Goal: Task Accomplishment & Management: Manage account settings

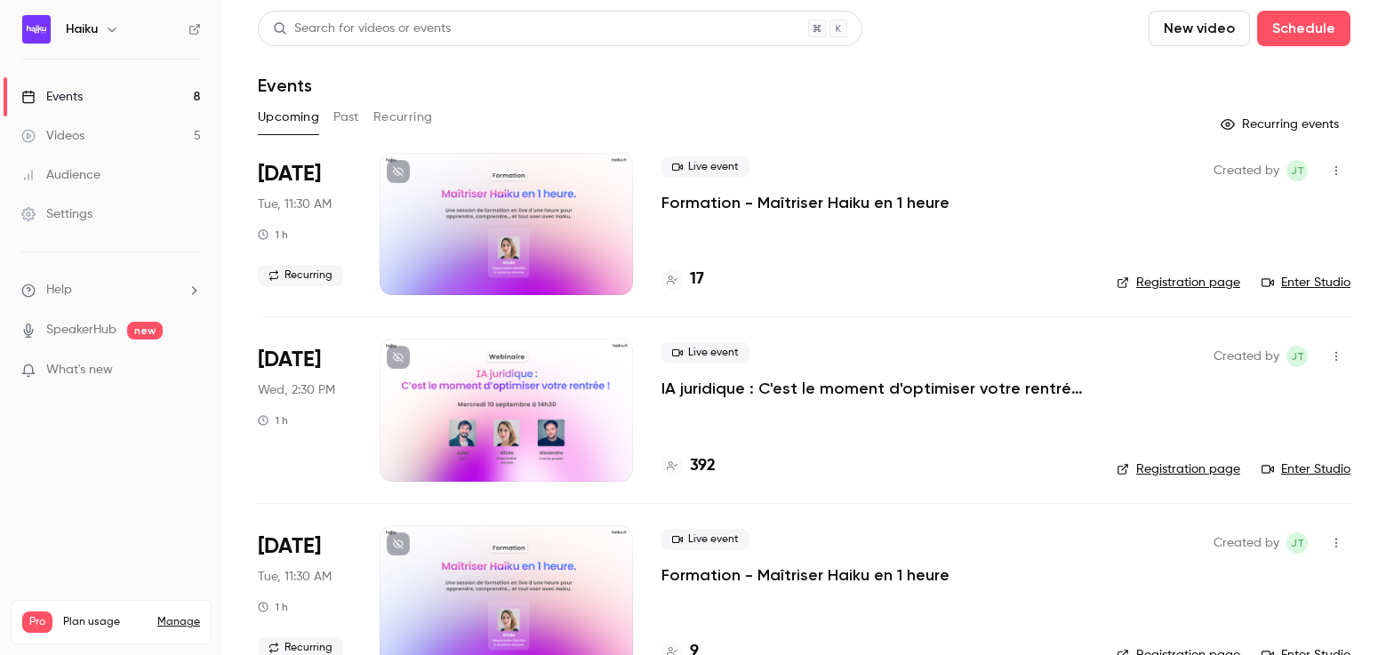
click at [724, 388] on p "IA juridique : C'est le moment d'optimiser votre rentrée !" at bounding box center [874, 388] width 427 height 21
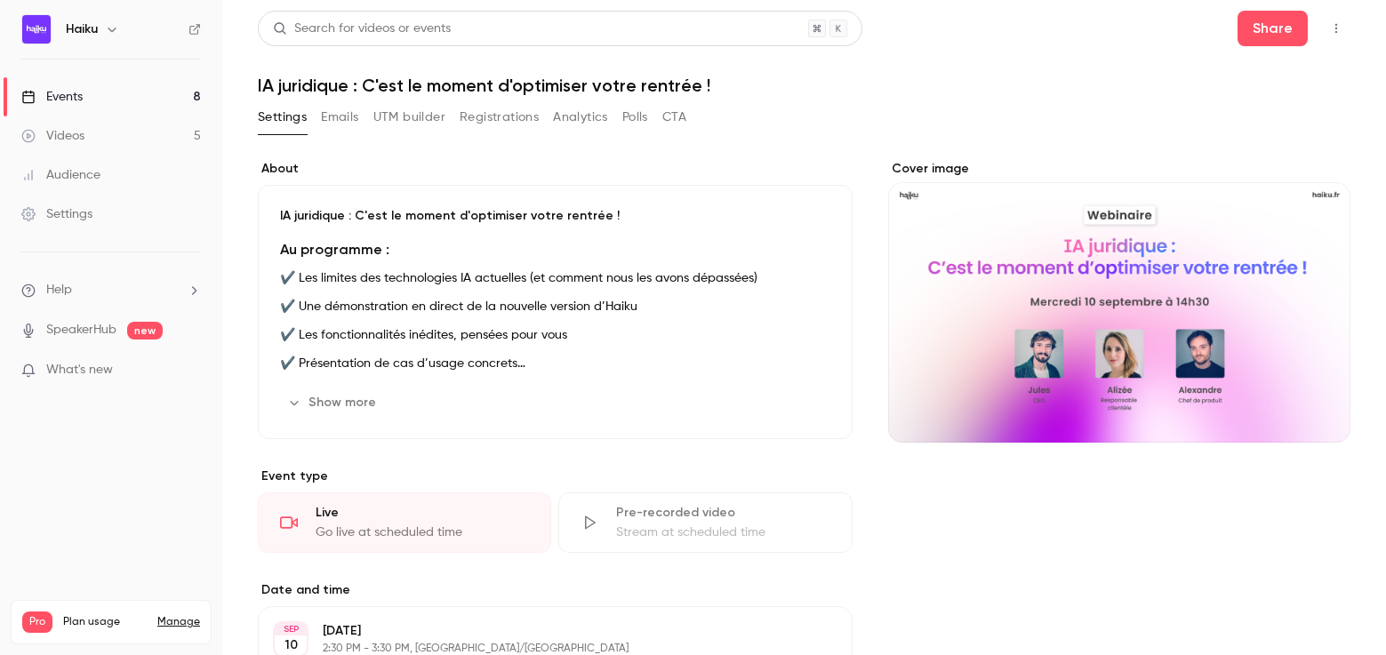
click at [508, 112] on button "Registrations" at bounding box center [499, 117] width 79 height 28
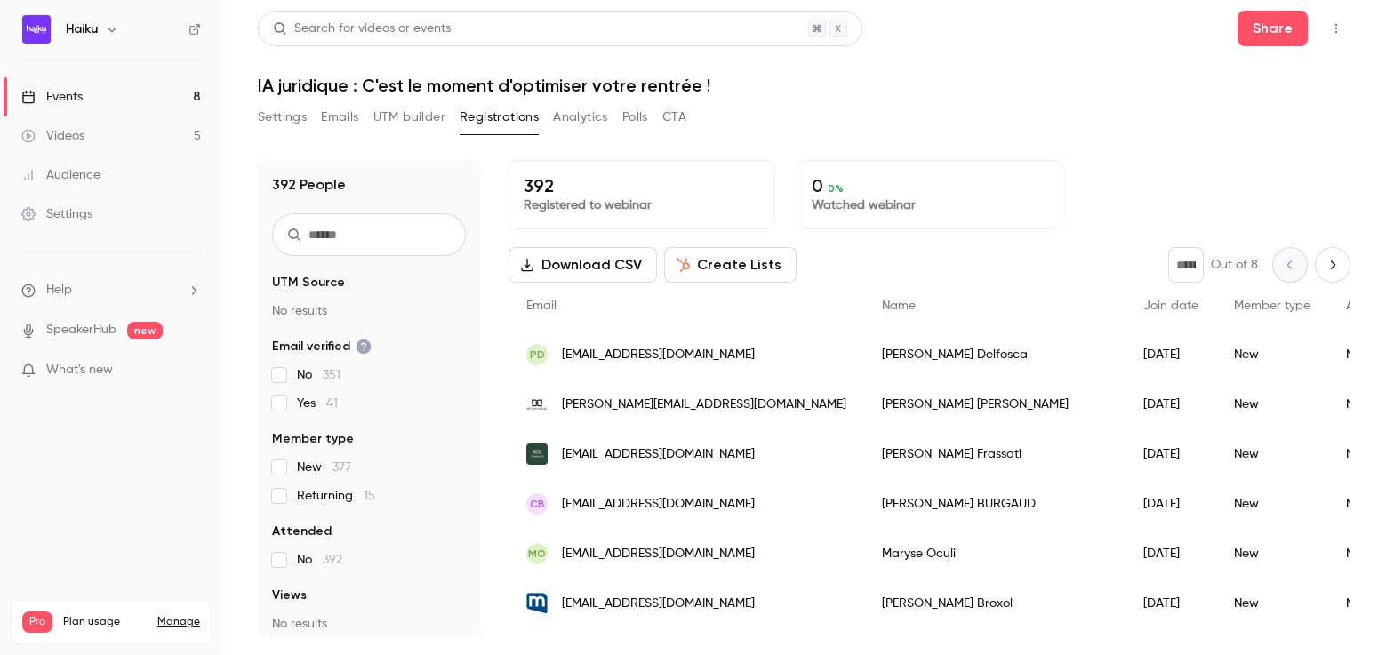
click at [350, 108] on button "Emails" at bounding box center [339, 117] width 37 height 28
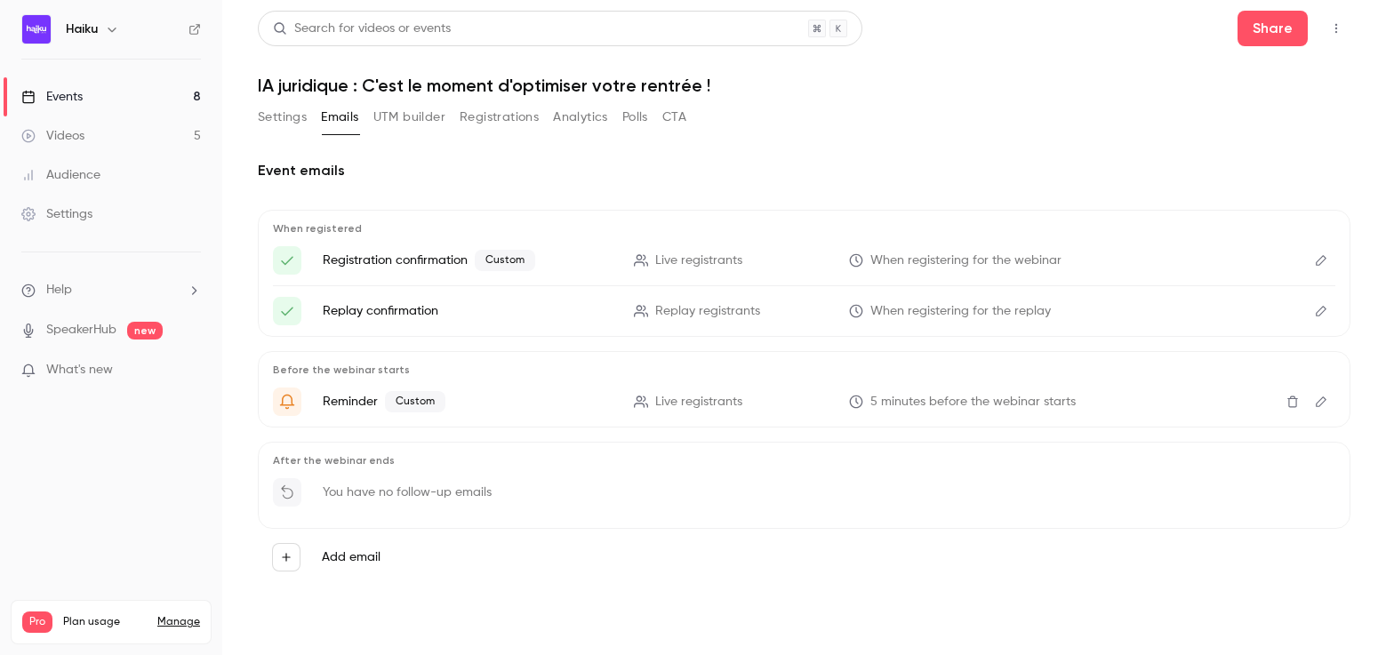
click at [391, 118] on button "UTM builder" at bounding box center [409, 117] width 72 height 28
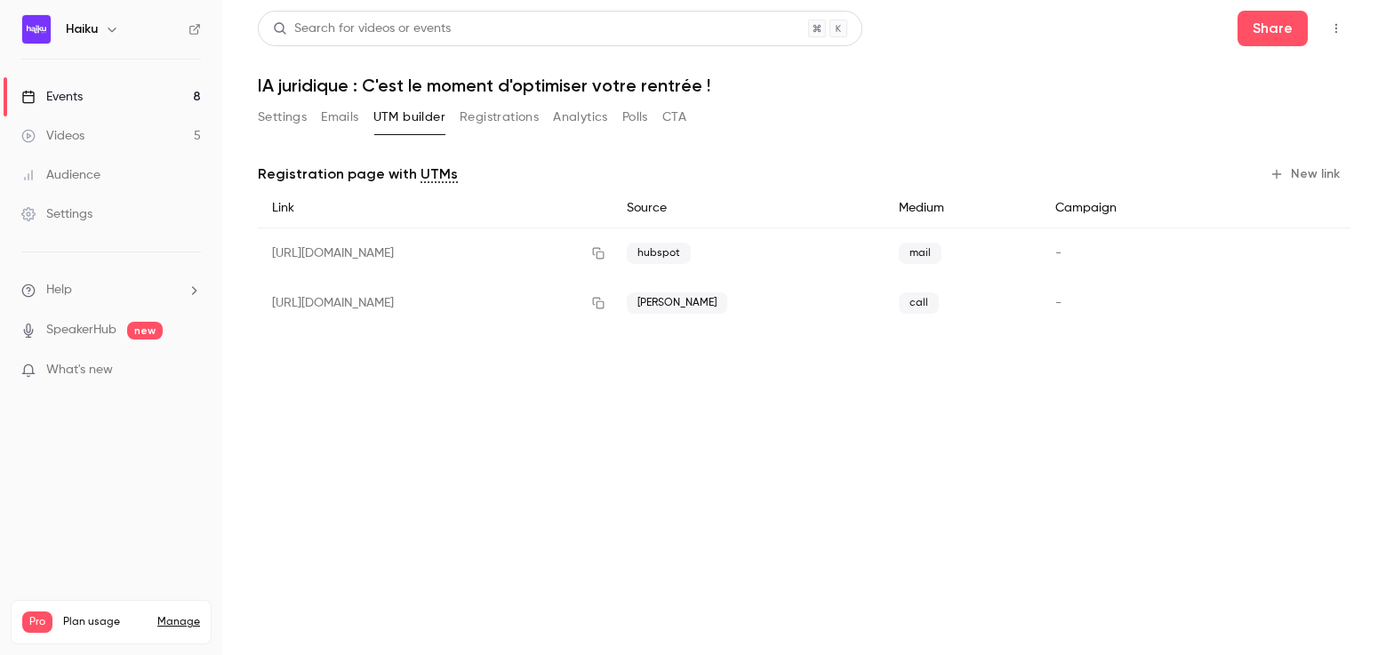
click at [102, 218] on link "Settings" at bounding box center [111, 214] width 222 height 39
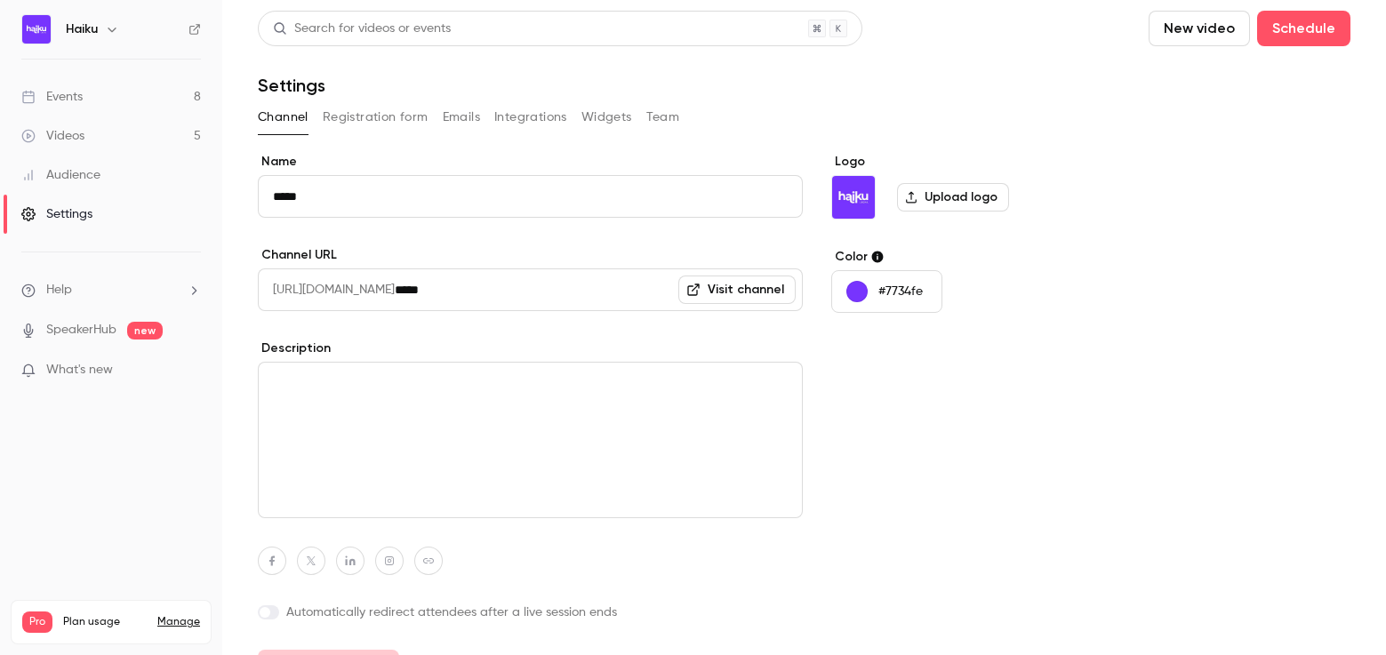
click at [377, 120] on button "Registration form" at bounding box center [376, 117] width 106 height 28
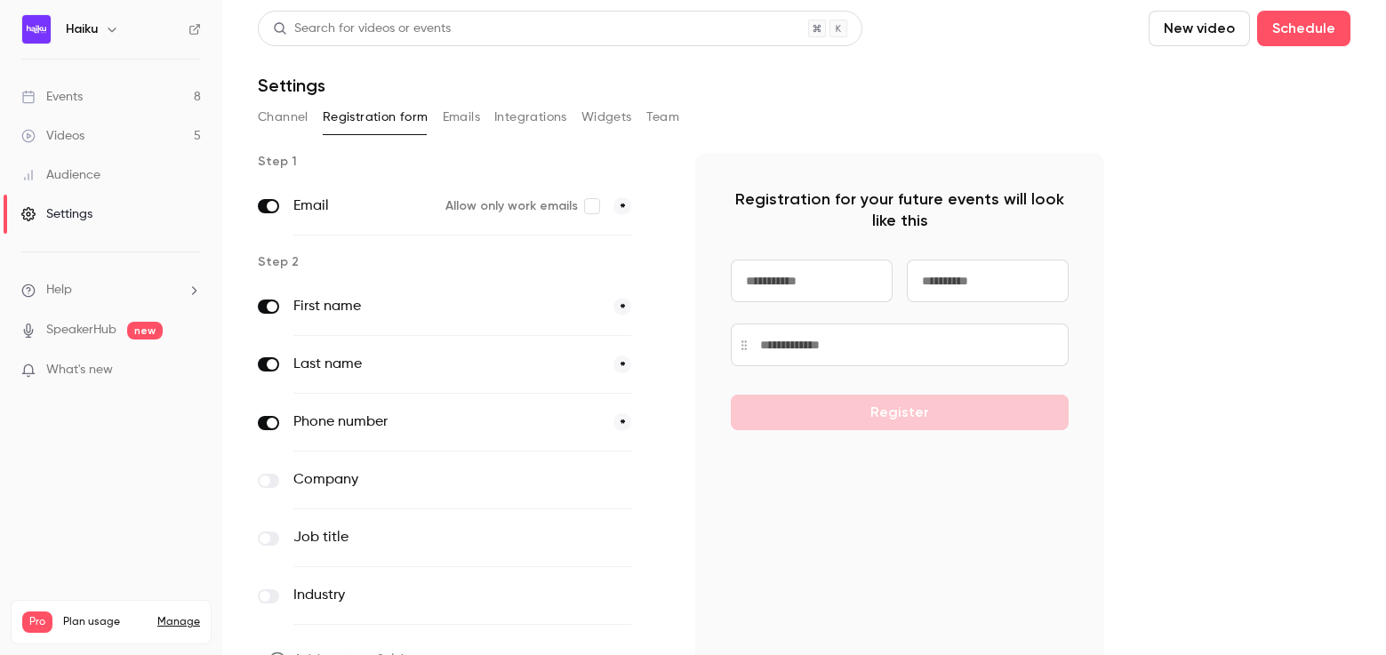
click at [594, 117] on button "Widgets" at bounding box center [606, 117] width 51 height 28
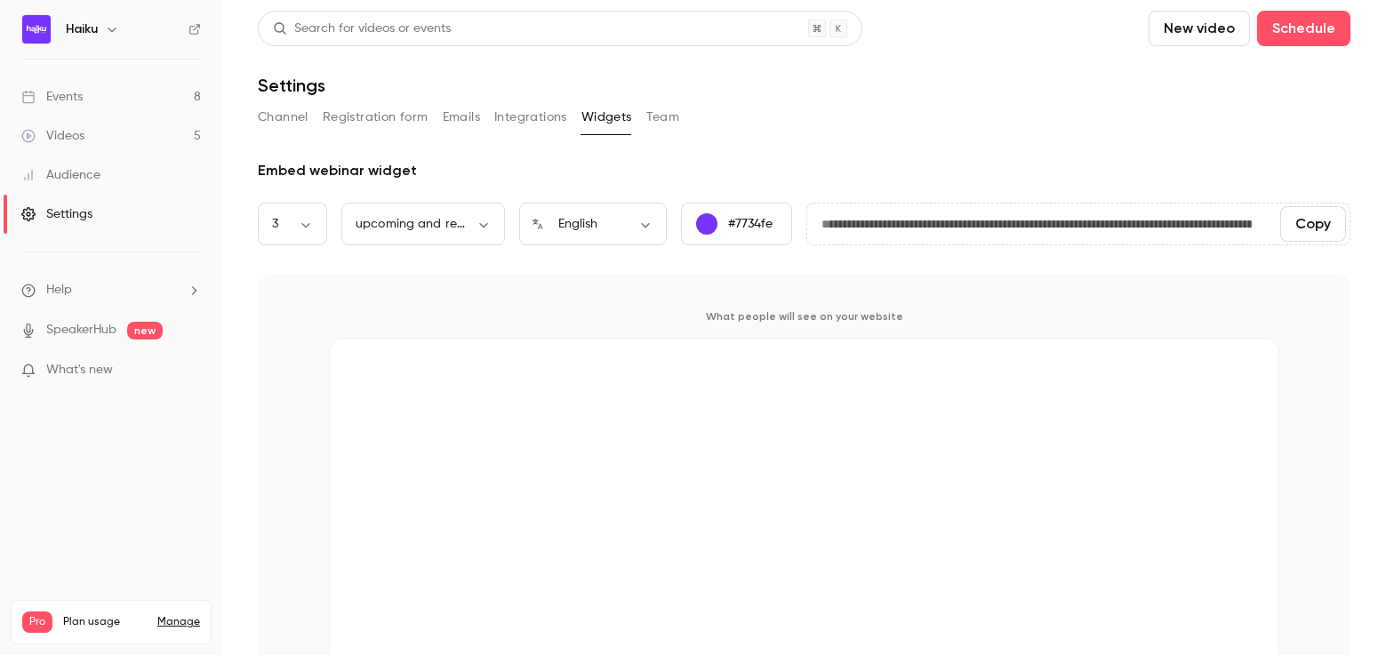
click at [351, 118] on button "Registration form" at bounding box center [376, 117] width 106 height 28
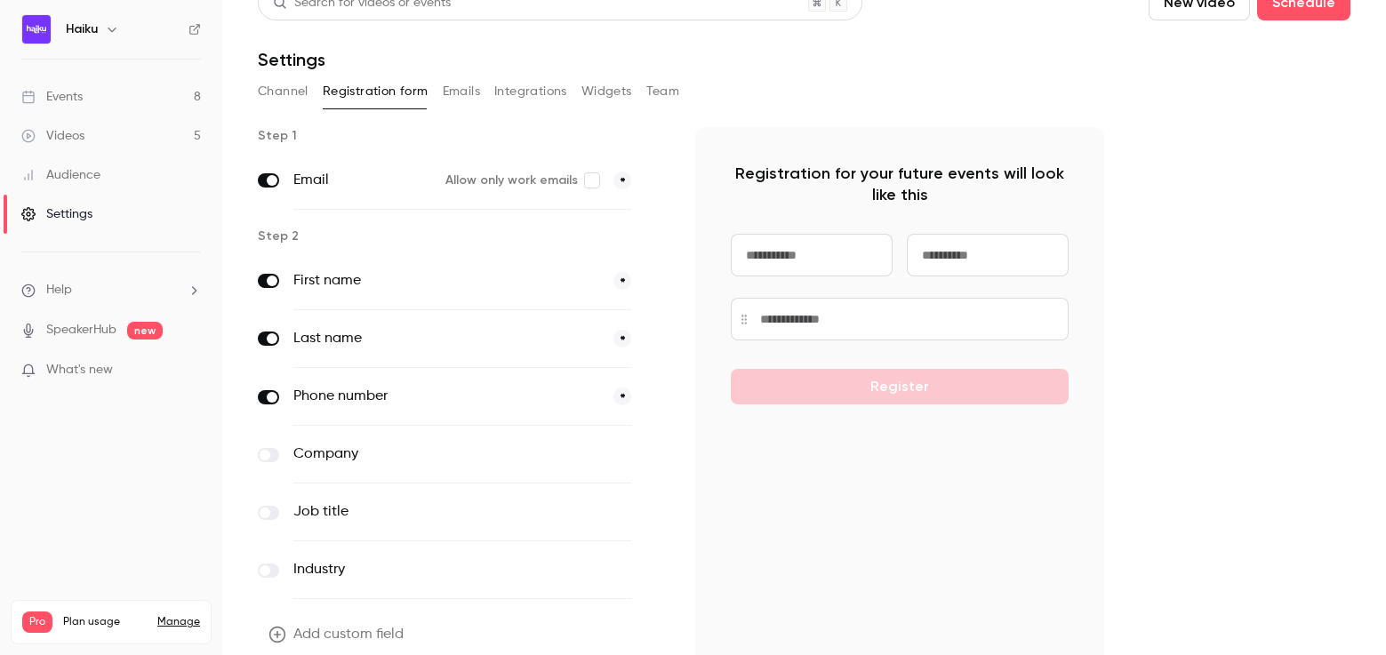
scroll to position [105, 0]
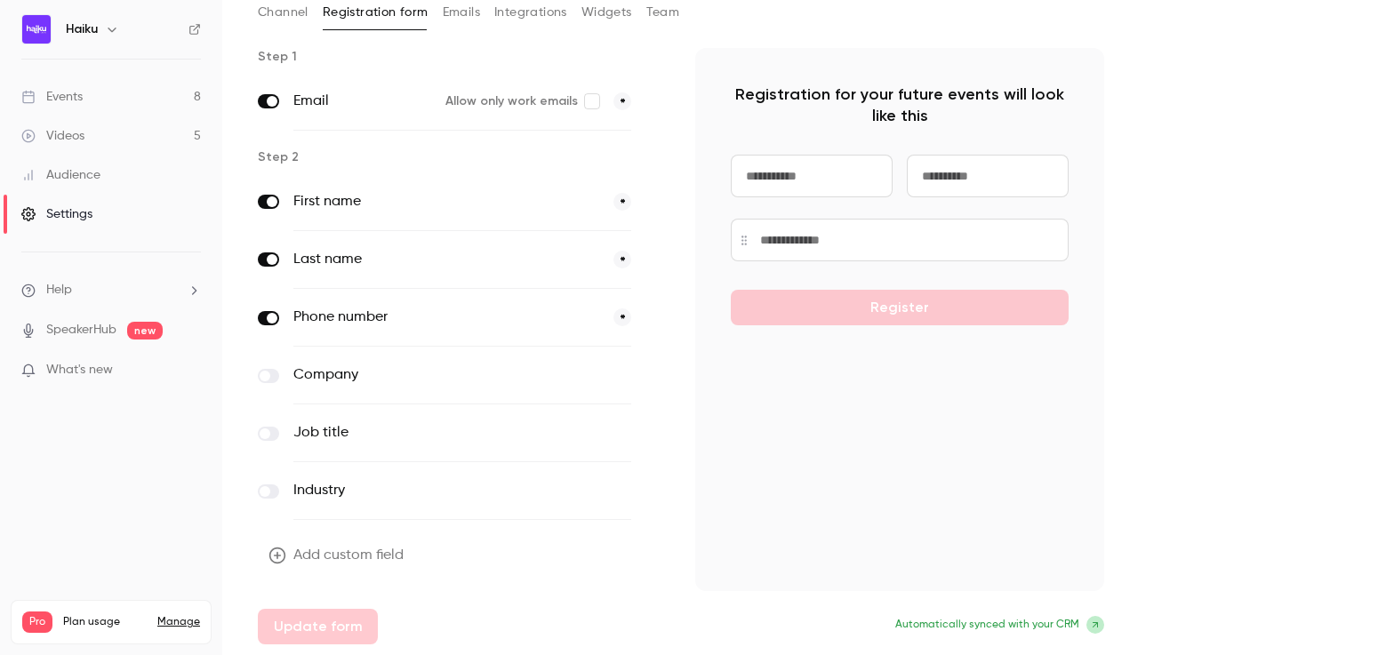
click at [286, 542] on button "Add custom field" at bounding box center [338, 556] width 160 height 36
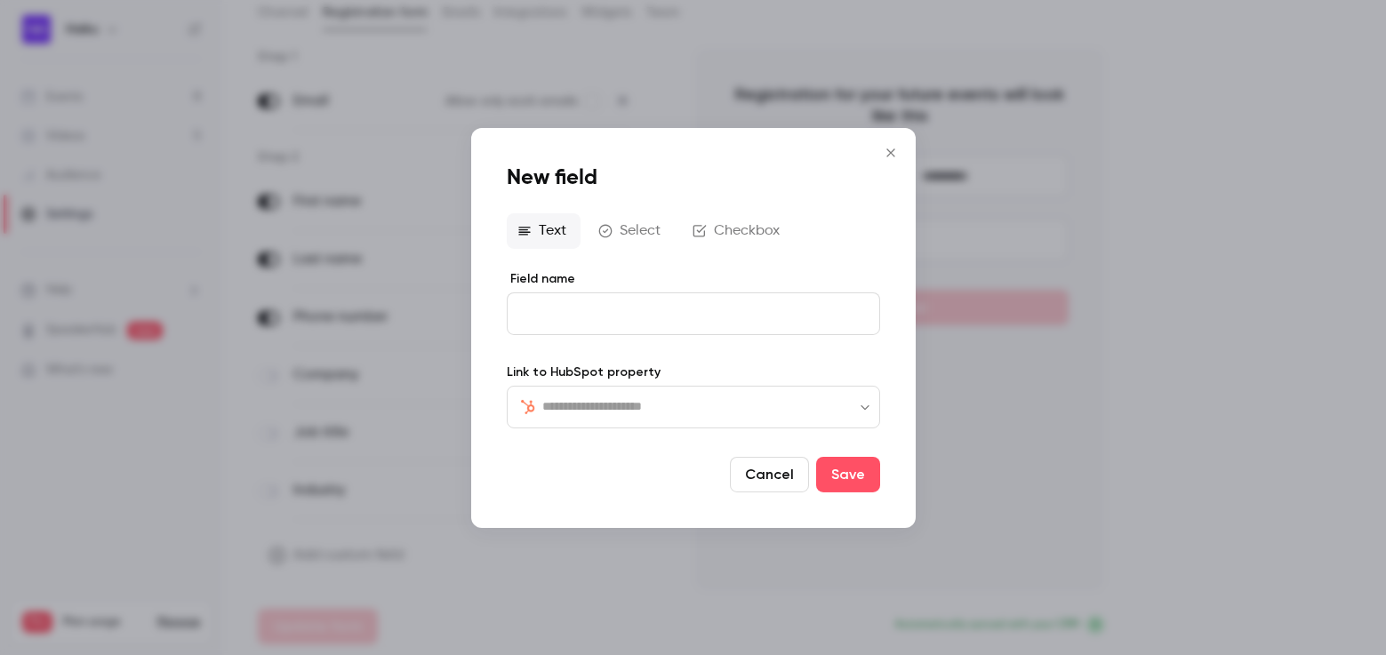
click at [603, 428] on form "Field name Link to HubSpot property ​ ​ Cancel Save" at bounding box center [693, 380] width 373 height 222
click at [611, 402] on input "text" at bounding box center [704, 406] width 324 height 21
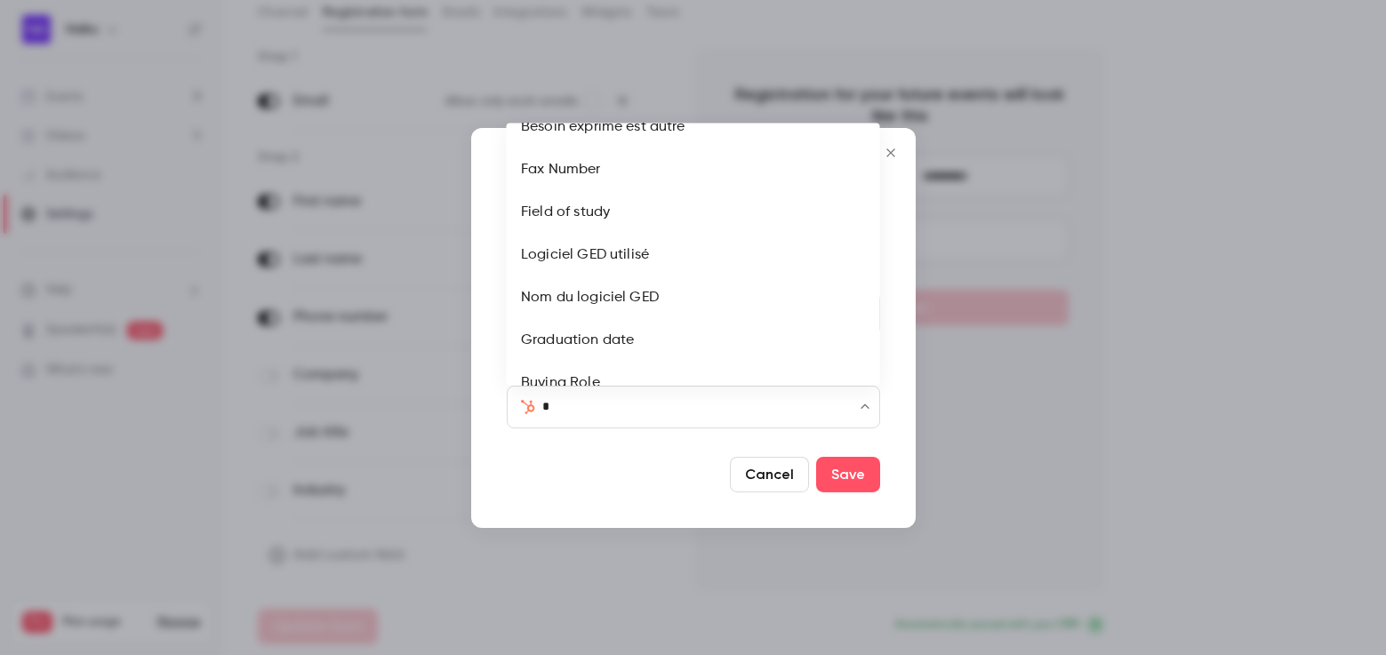
scroll to position [0, 0]
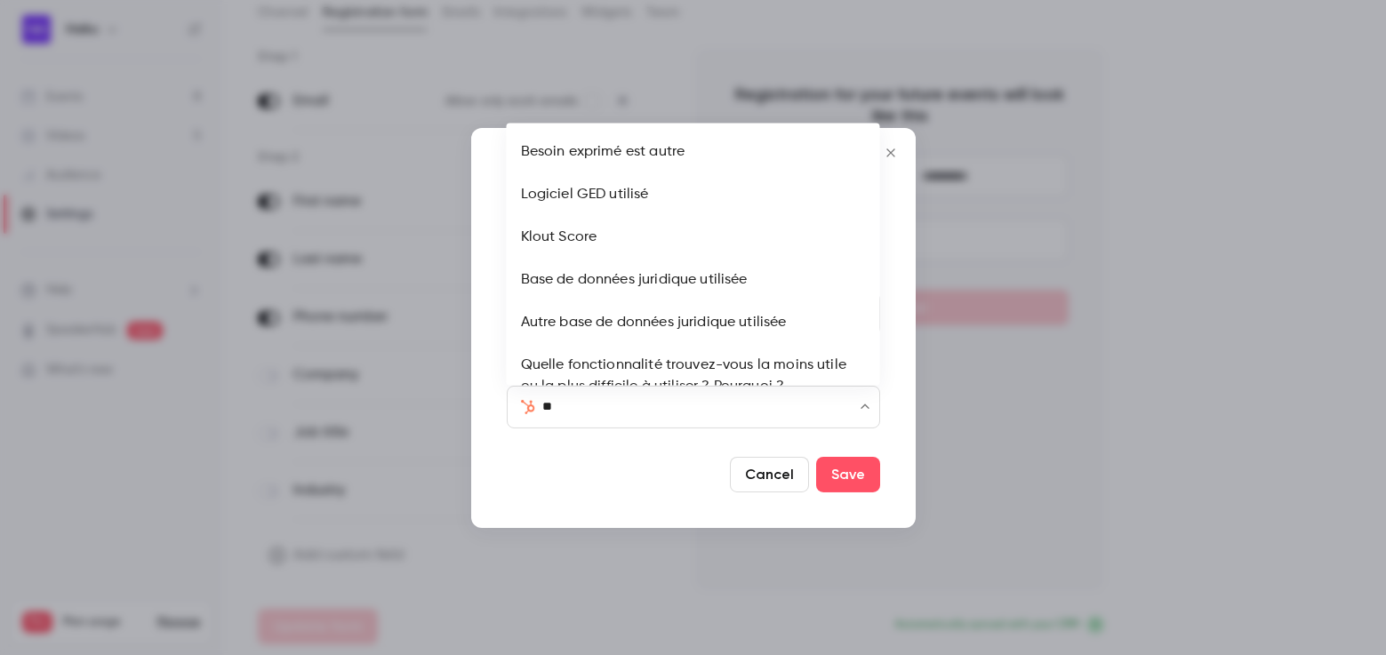
type input "***"
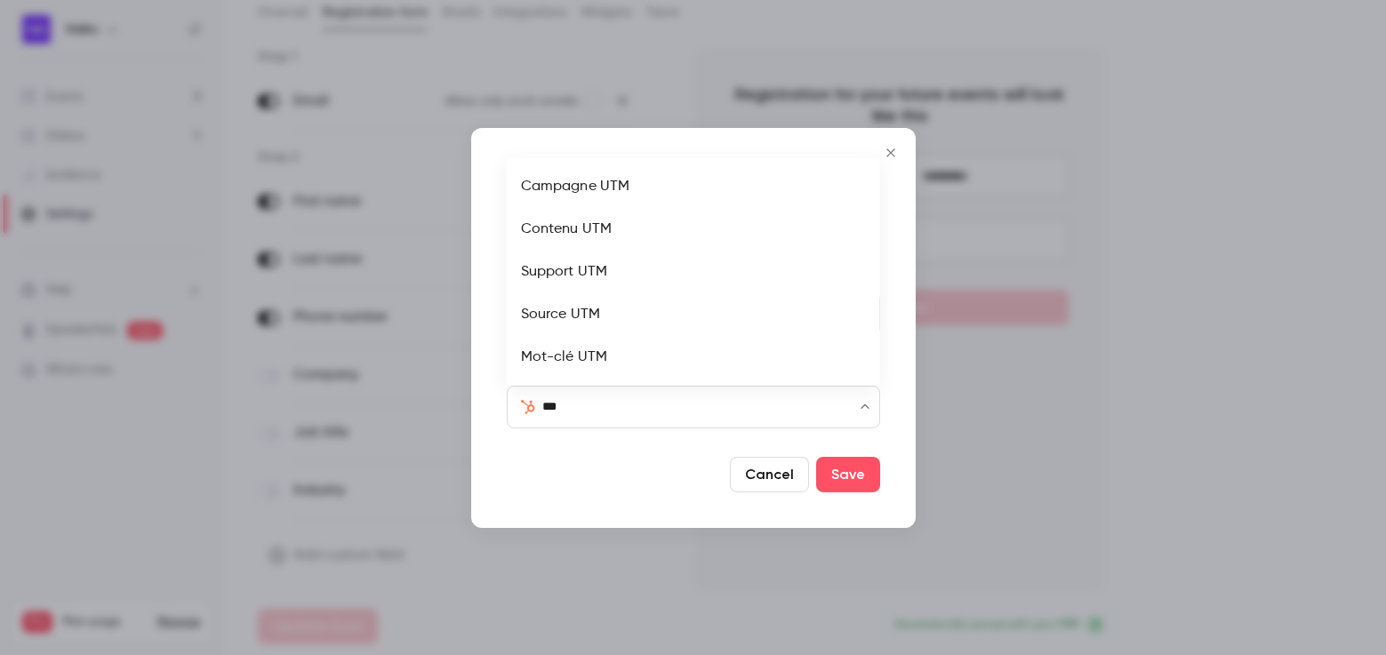
click at [599, 308] on li "Source UTM" at bounding box center [693, 314] width 373 height 43
type input "**********"
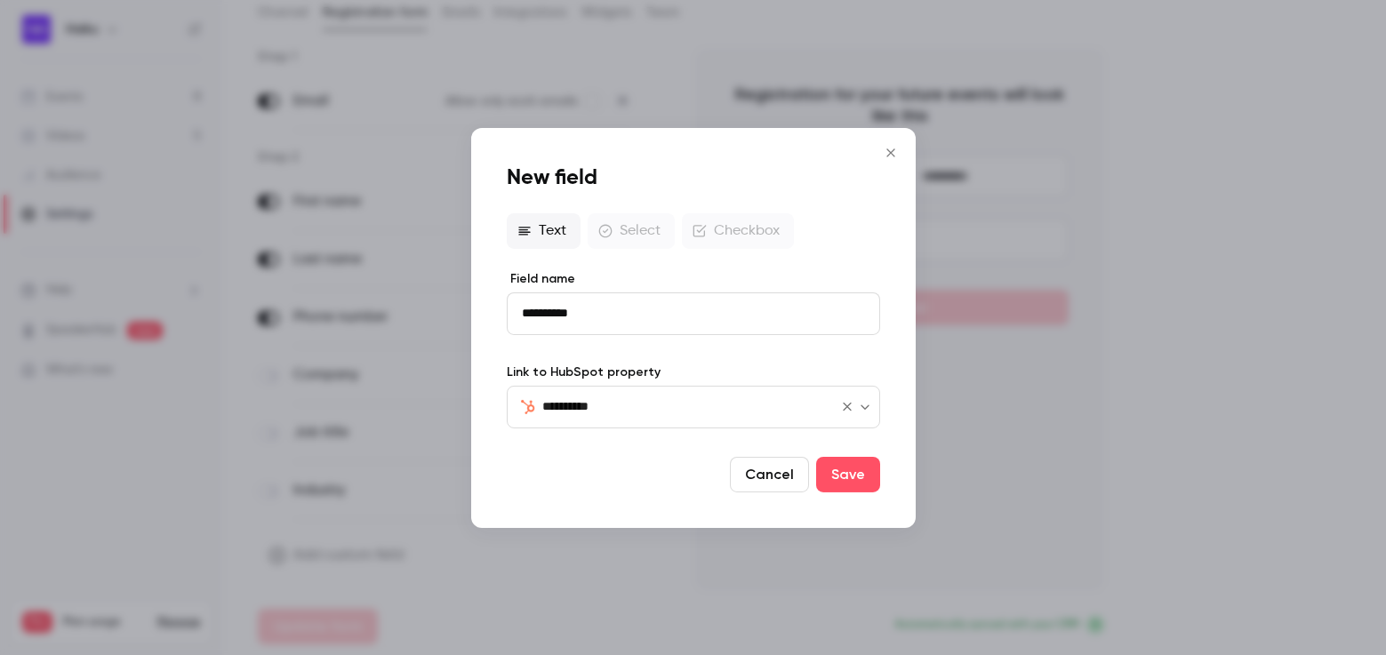
type input "**********"
click at [622, 311] on input "**********" at bounding box center [693, 313] width 373 height 43
drag, startPoint x: 647, startPoint y: 311, endPoint x: 521, endPoint y: 311, distance: 126.2
click at [520, 311] on input "**********" at bounding box center [693, 313] width 373 height 43
click at [633, 276] on label "Field name" at bounding box center [693, 278] width 373 height 18
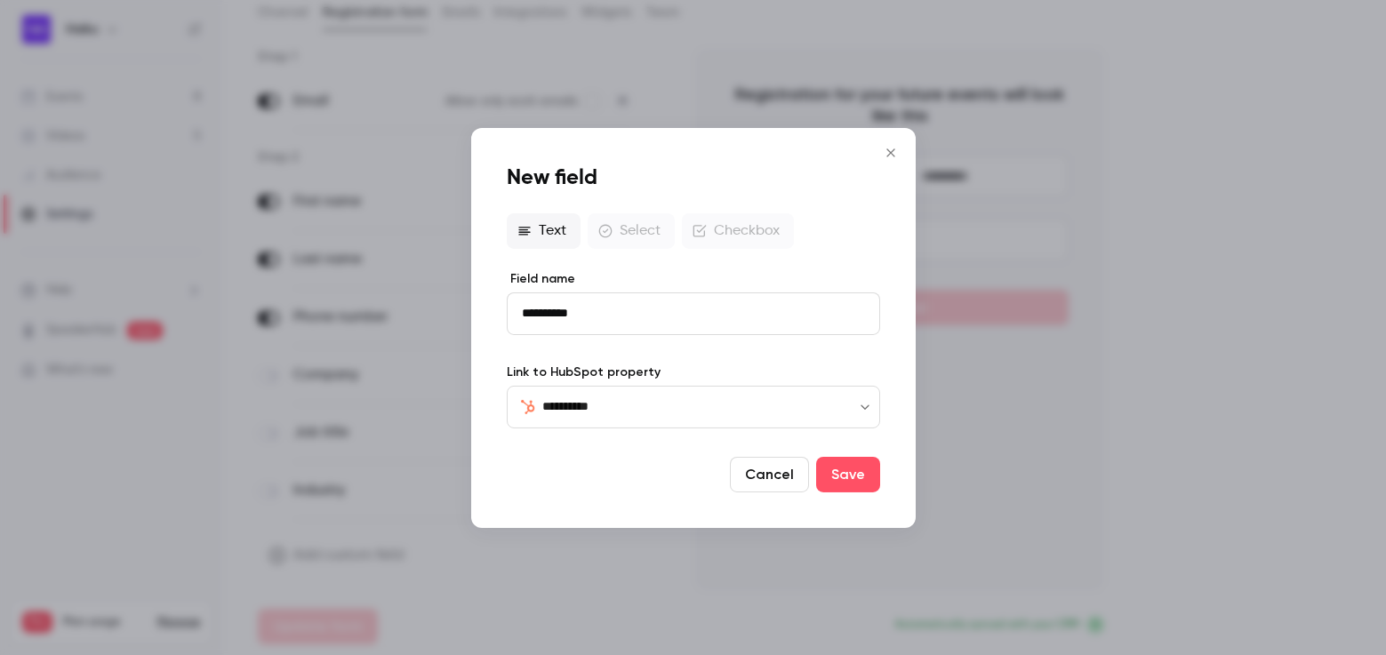
click at [633, 292] on input "**********" at bounding box center [693, 313] width 373 height 43
click at [620, 220] on div "Text Select Checkbox" at bounding box center [693, 230] width 373 height 36
click at [755, 474] on button "Cancel" at bounding box center [769, 475] width 79 height 36
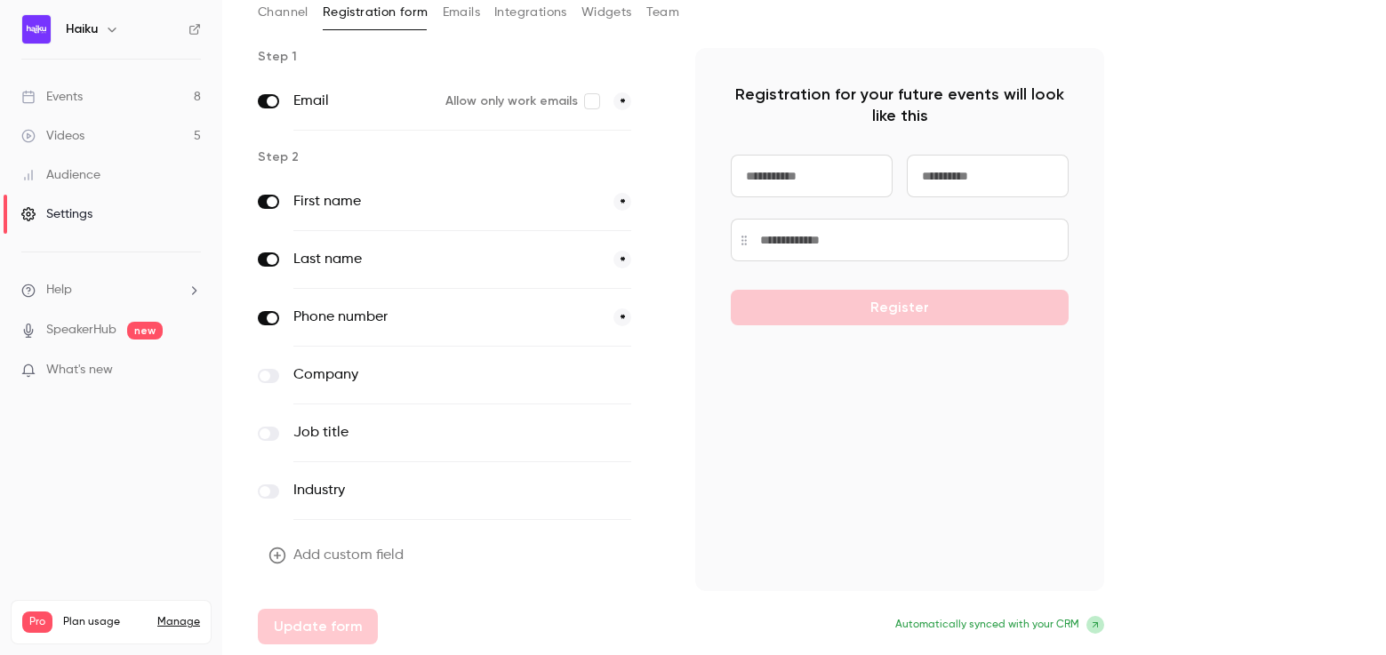
click at [280, 552] on icon "button" at bounding box center [277, 556] width 18 height 18
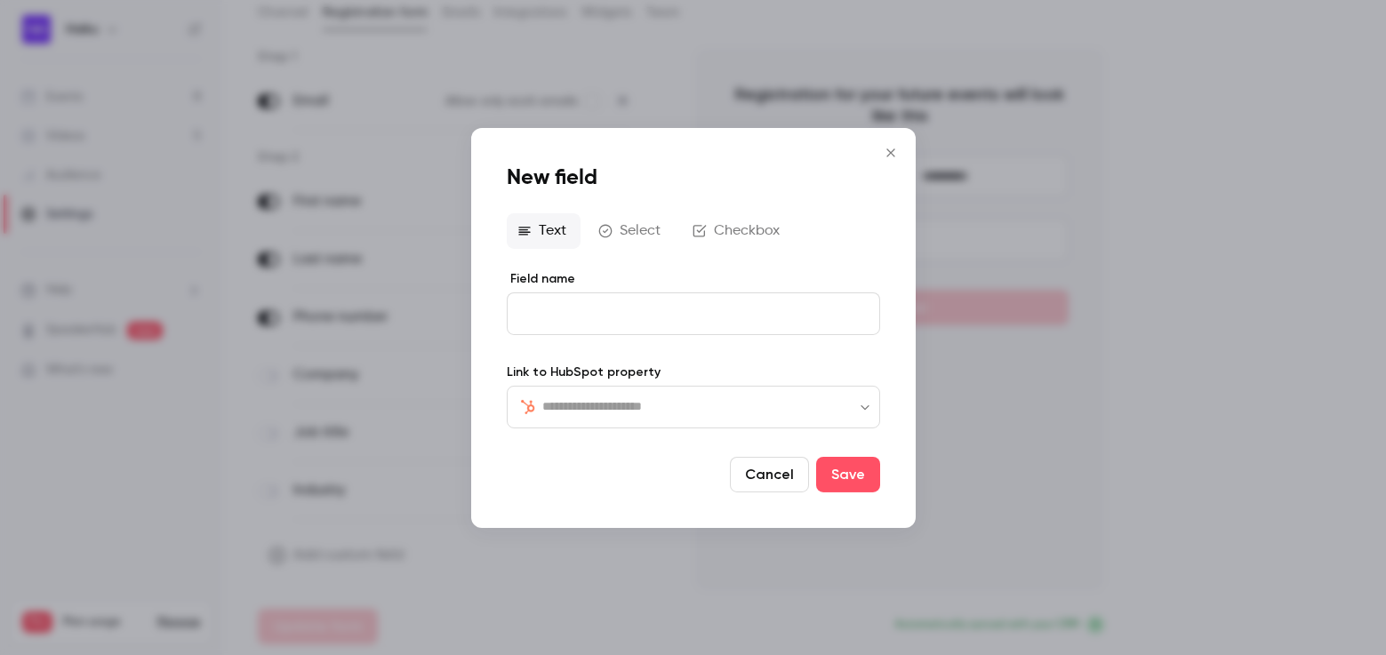
click at [638, 223] on button "Select" at bounding box center [631, 230] width 87 height 36
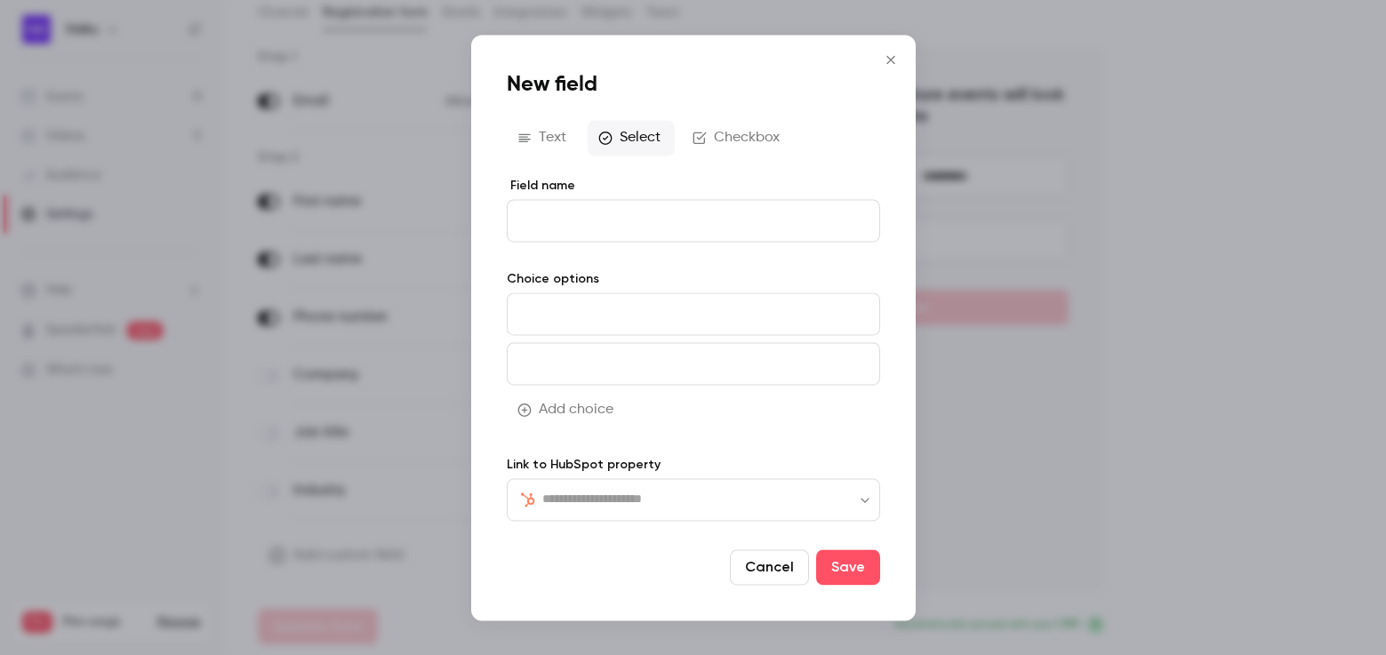
click at [718, 132] on button "Checkbox" at bounding box center [738, 138] width 112 height 36
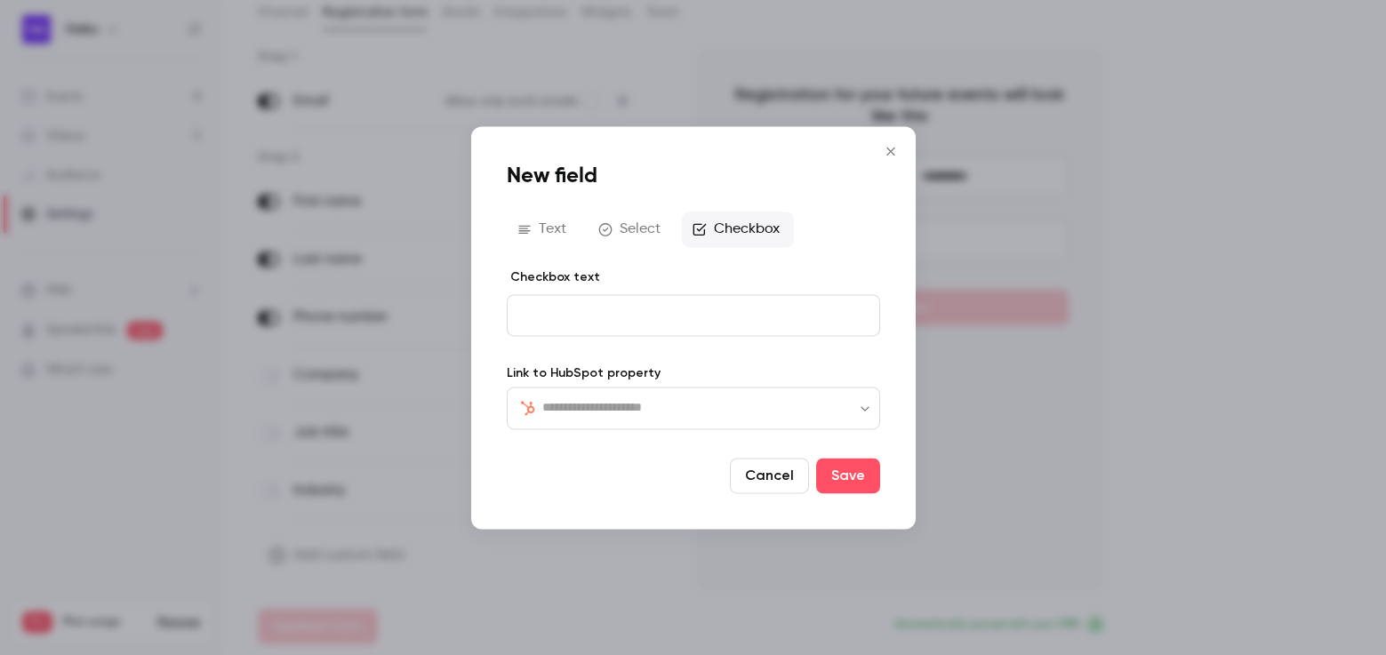
click at [891, 149] on icon "Close" at bounding box center [890, 151] width 8 height 8
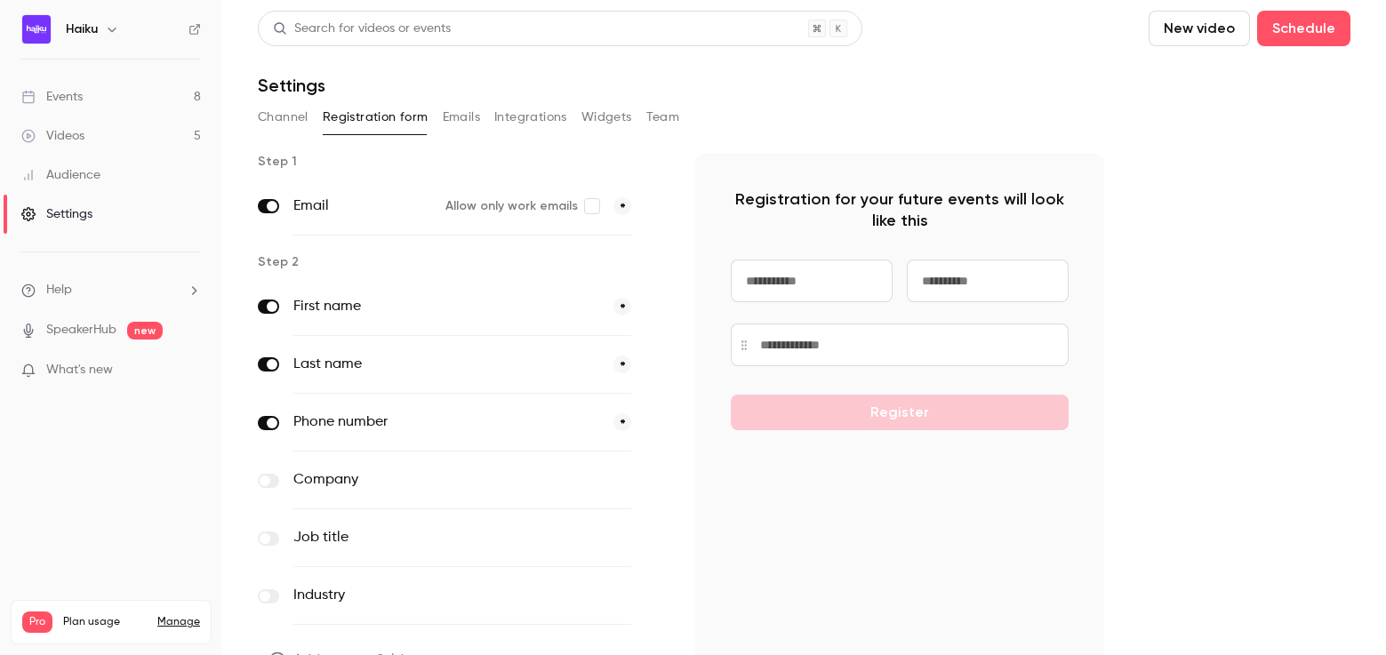
click at [502, 113] on button "Integrations" at bounding box center [530, 117] width 73 height 28
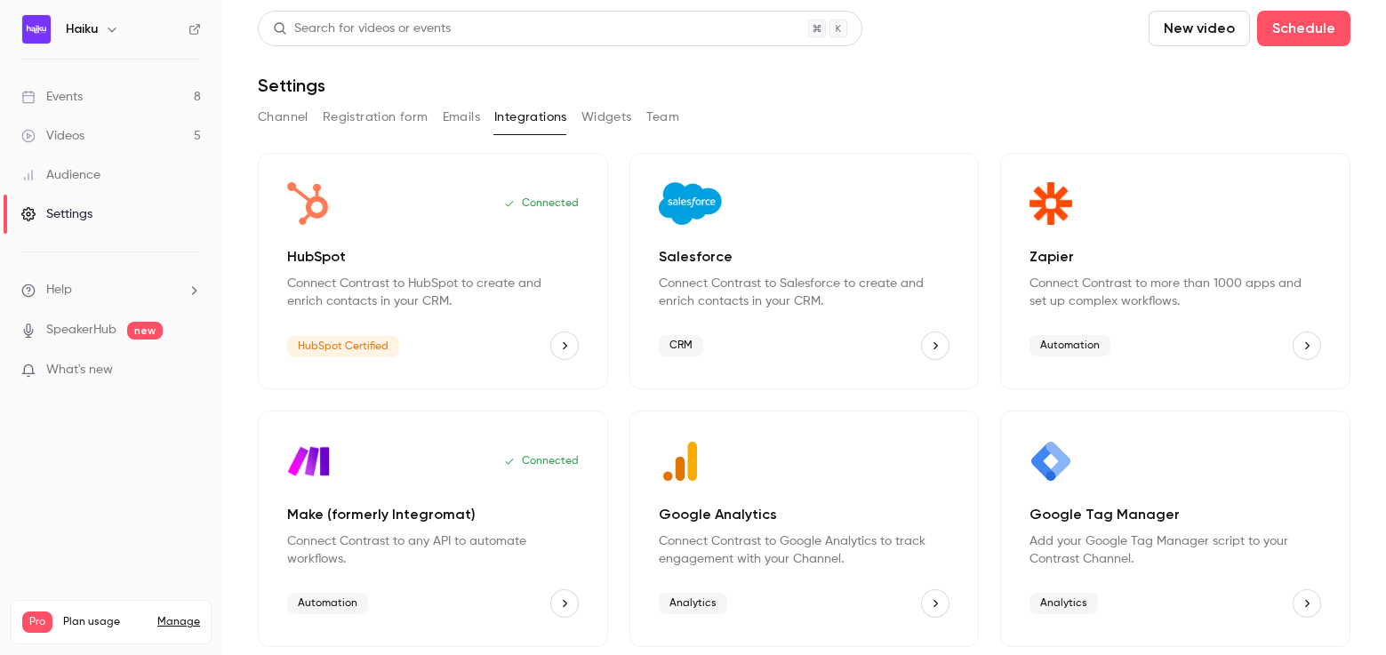
click at [95, 124] on link "Videos 5" at bounding box center [111, 135] width 222 height 39
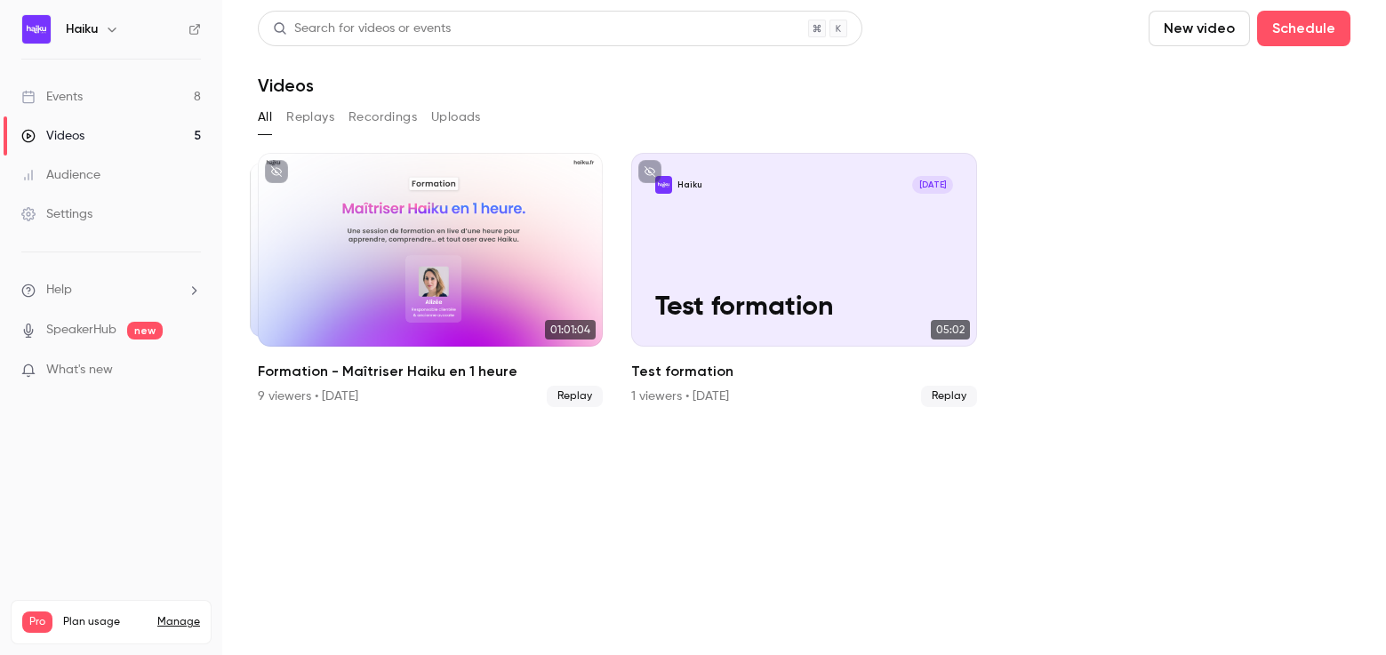
click at [89, 107] on link "Events 8" at bounding box center [111, 96] width 222 height 39
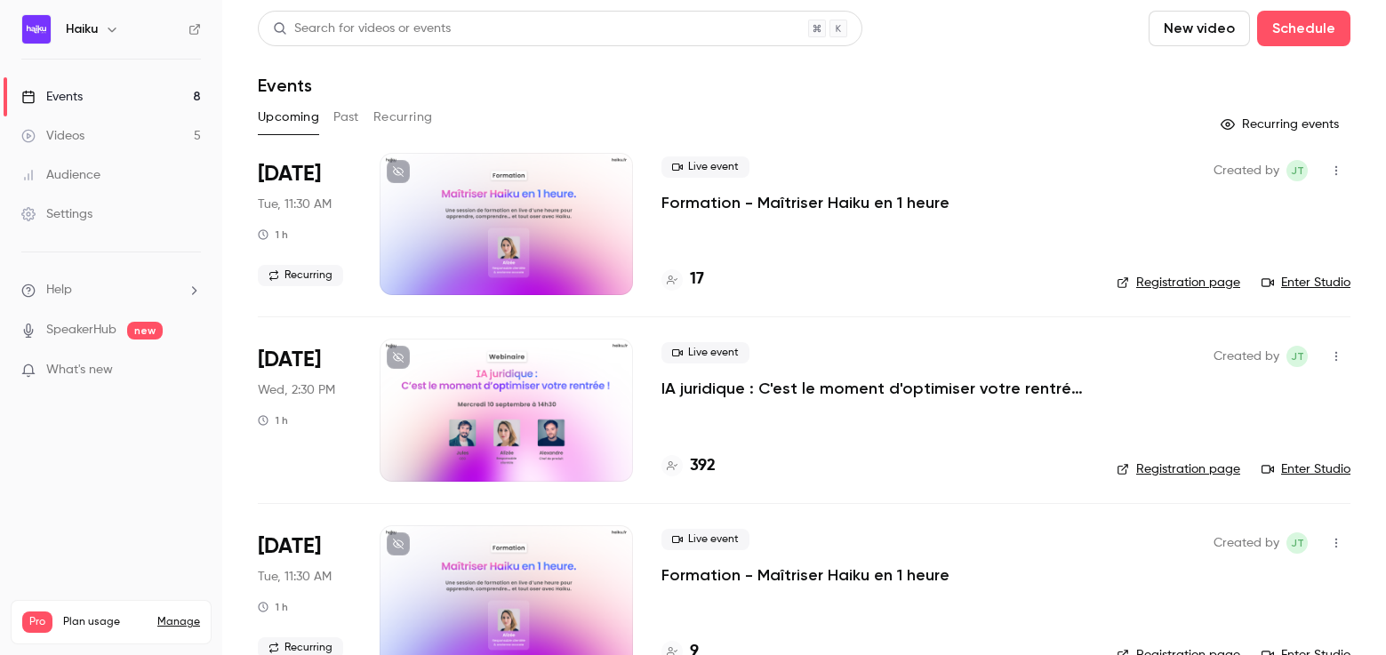
click at [496, 415] on div at bounding box center [506, 410] width 253 height 142
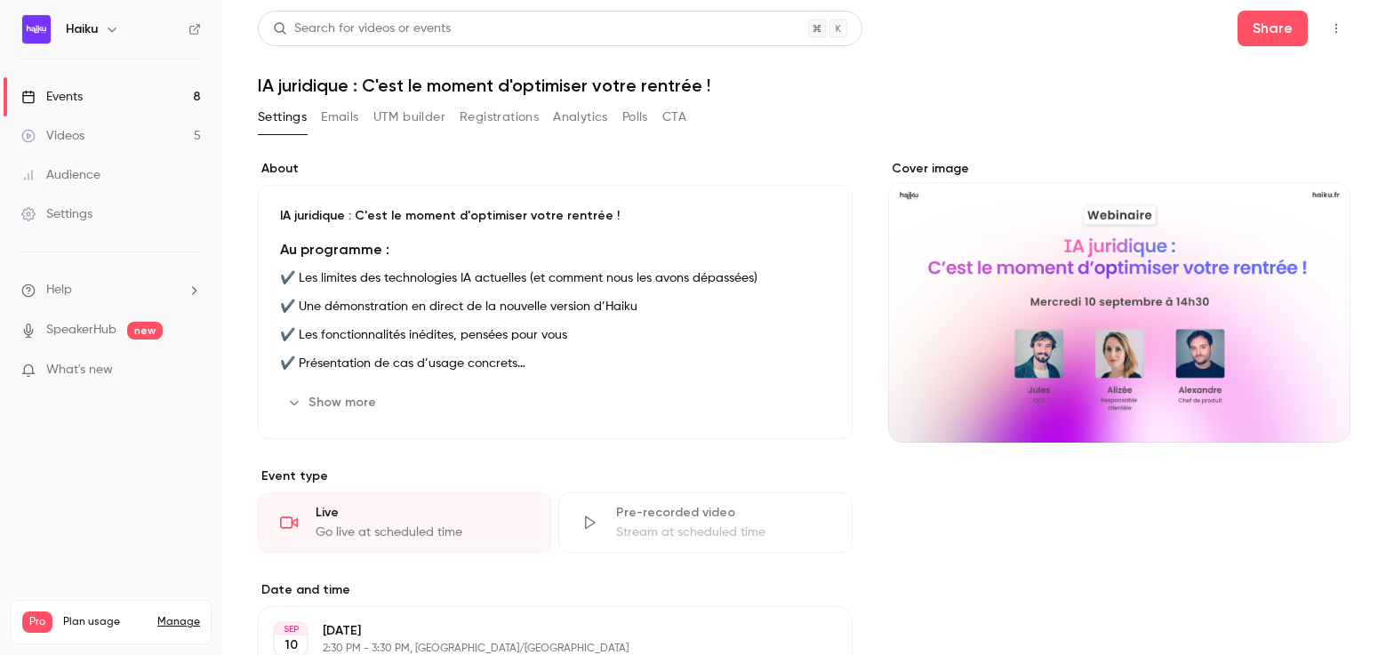
click at [404, 120] on button "UTM builder" at bounding box center [409, 117] width 72 height 28
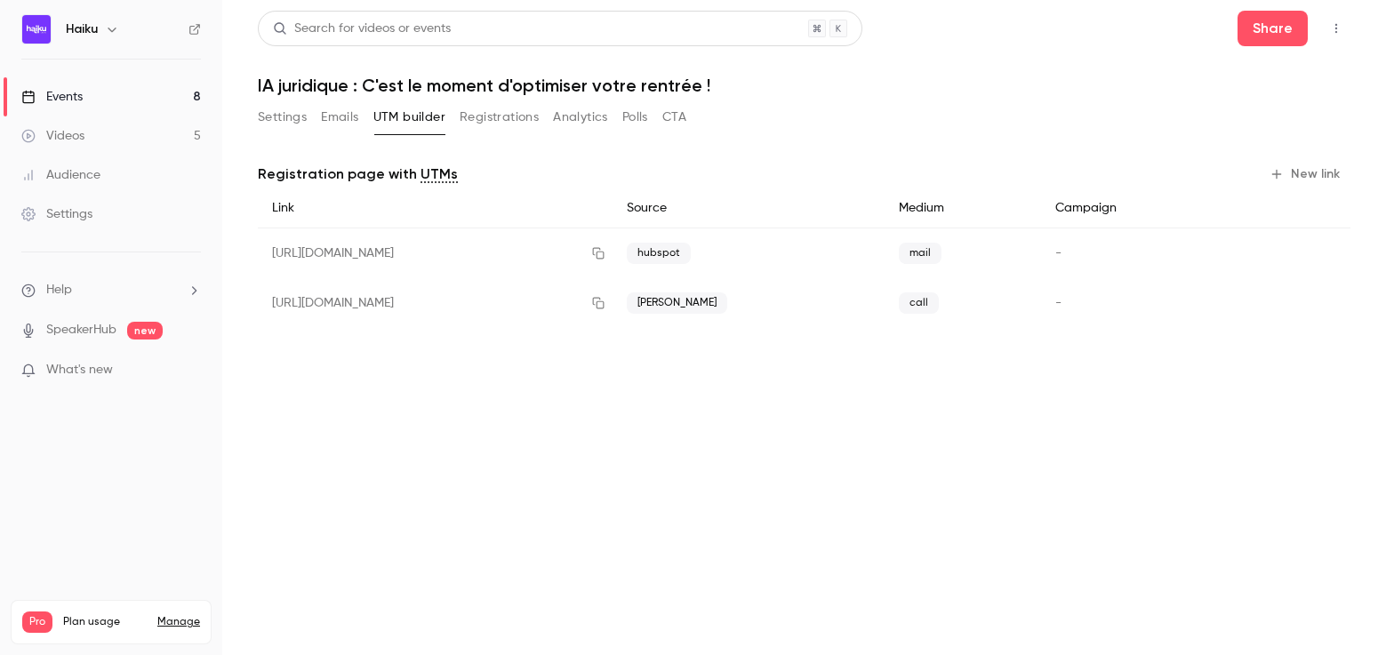
click at [1276, 177] on icon "button" at bounding box center [1276, 174] width 14 height 14
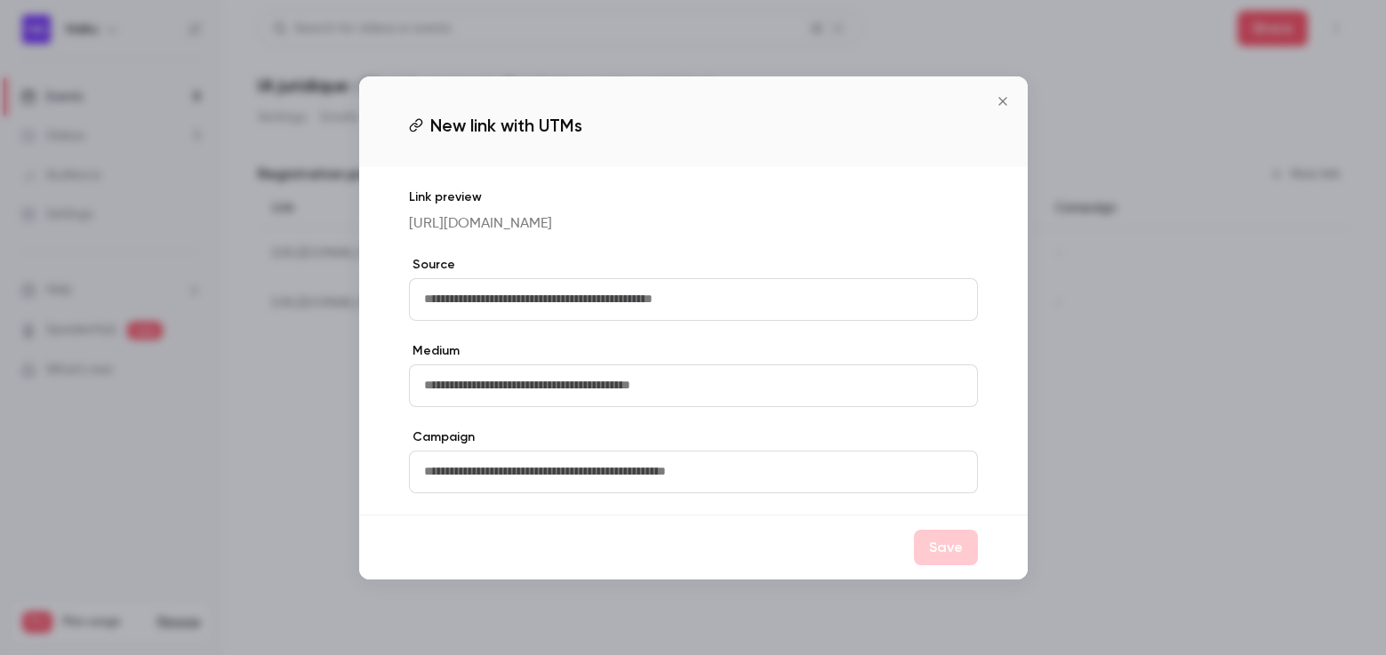
click at [994, 94] on icon "Close" at bounding box center [1002, 101] width 21 height 14
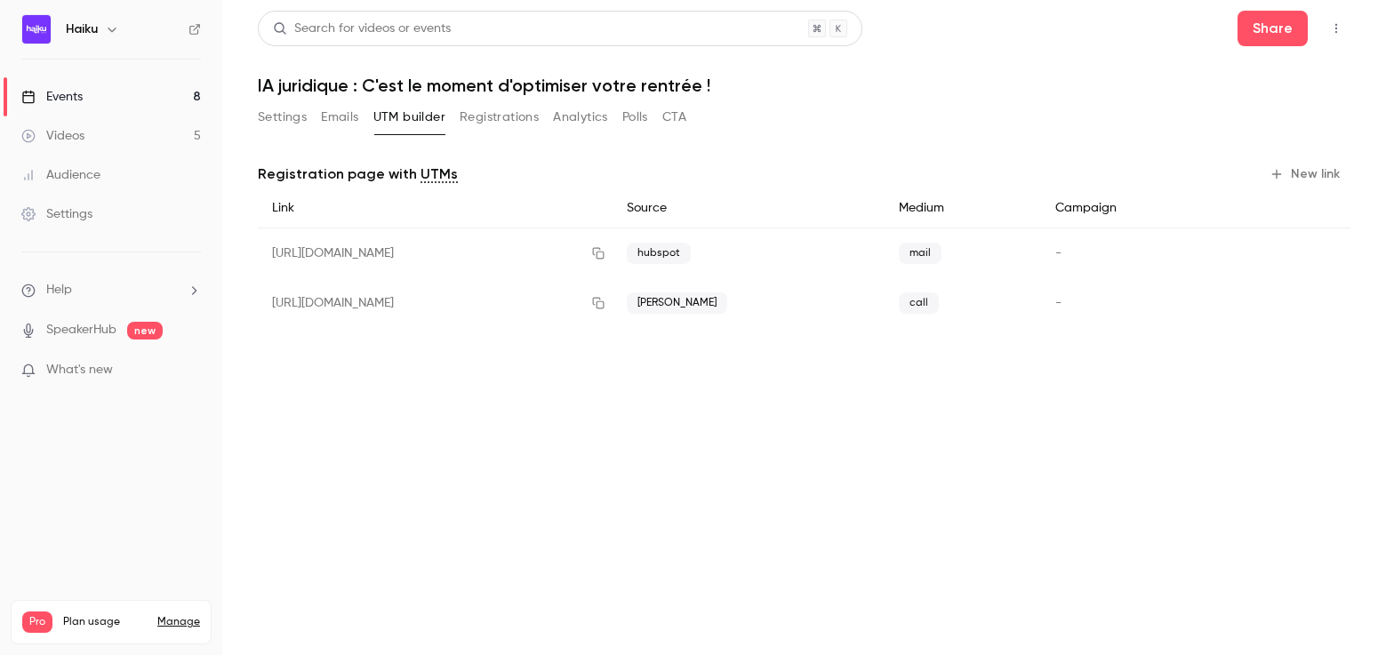
click at [578, 255] on div "[URL][DOMAIN_NAME]" at bounding box center [435, 253] width 355 height 51
click at [605, 255] on icon "button" at bounding box center [598, 253] width 14 height 12
click at [132, 98] on link "Events 8" at bounding box center [111, 96] width 222 height 39
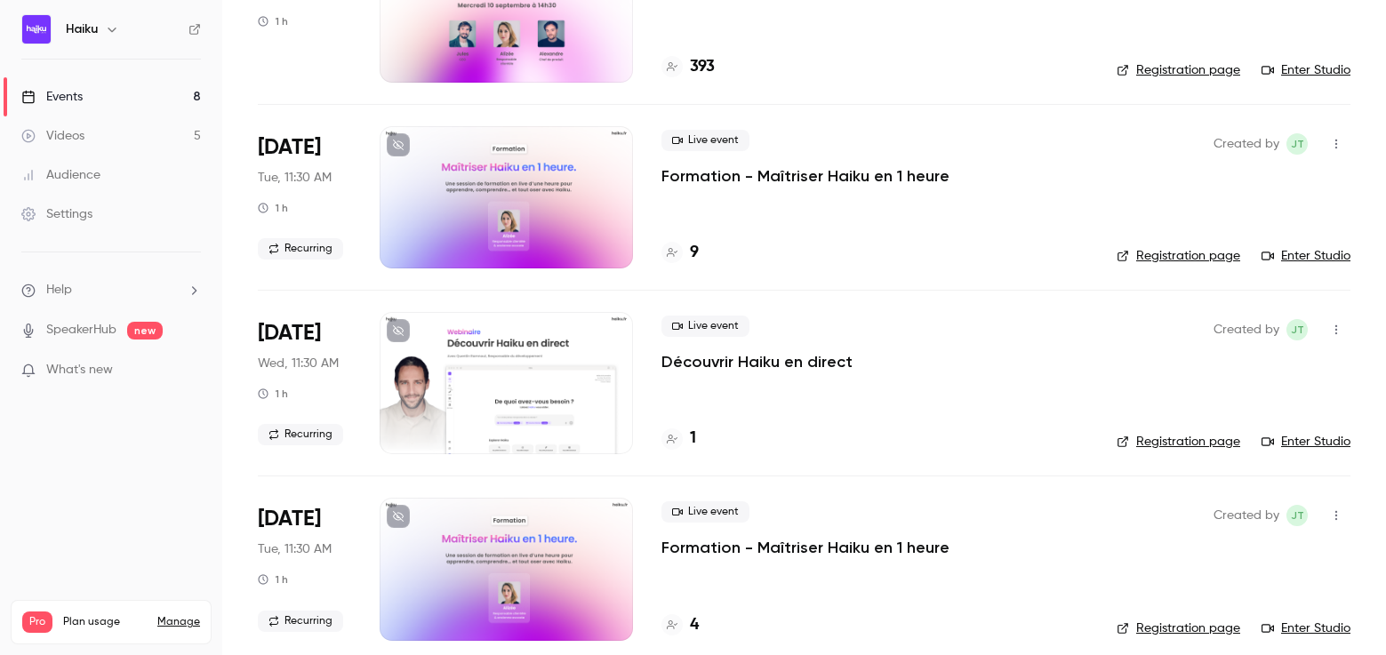
scroll to position [424, 0]
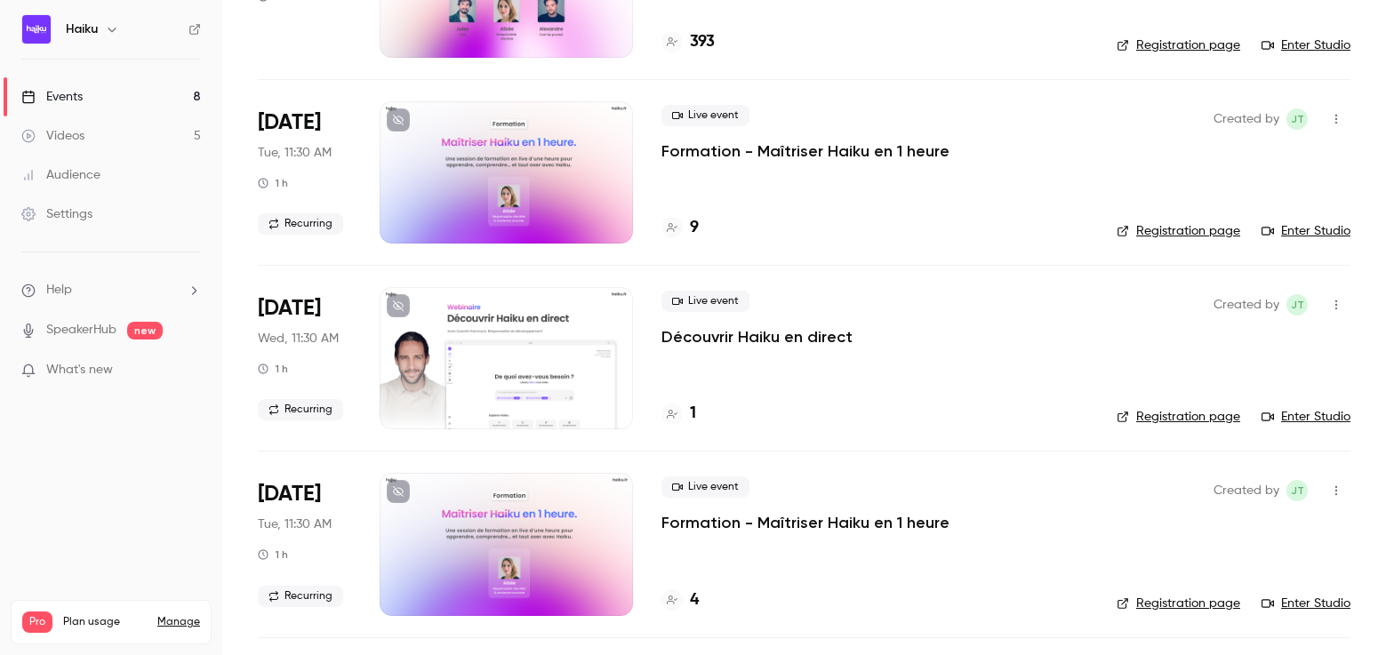
click at [559, 344] on div at bounding box center [506, 358] width 253 height 142
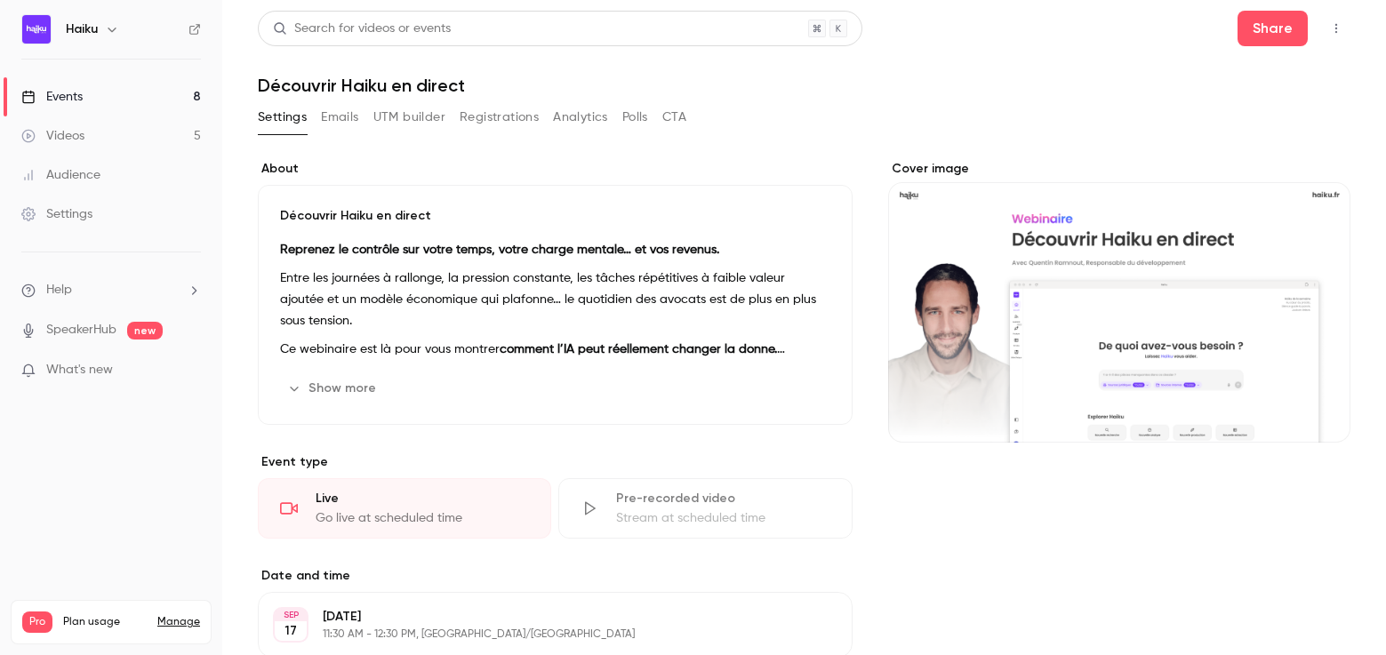
click at [1019, 315] on div "Cover image" at bounding box center [1119, 301] width 462 height 283
click at [0, 0] on input "Cover image" at bounding box center [0, 0] width 0 height 0
click at [100, 98] on link "Events 8" at bounding box center [111, 96] width 222 height 39
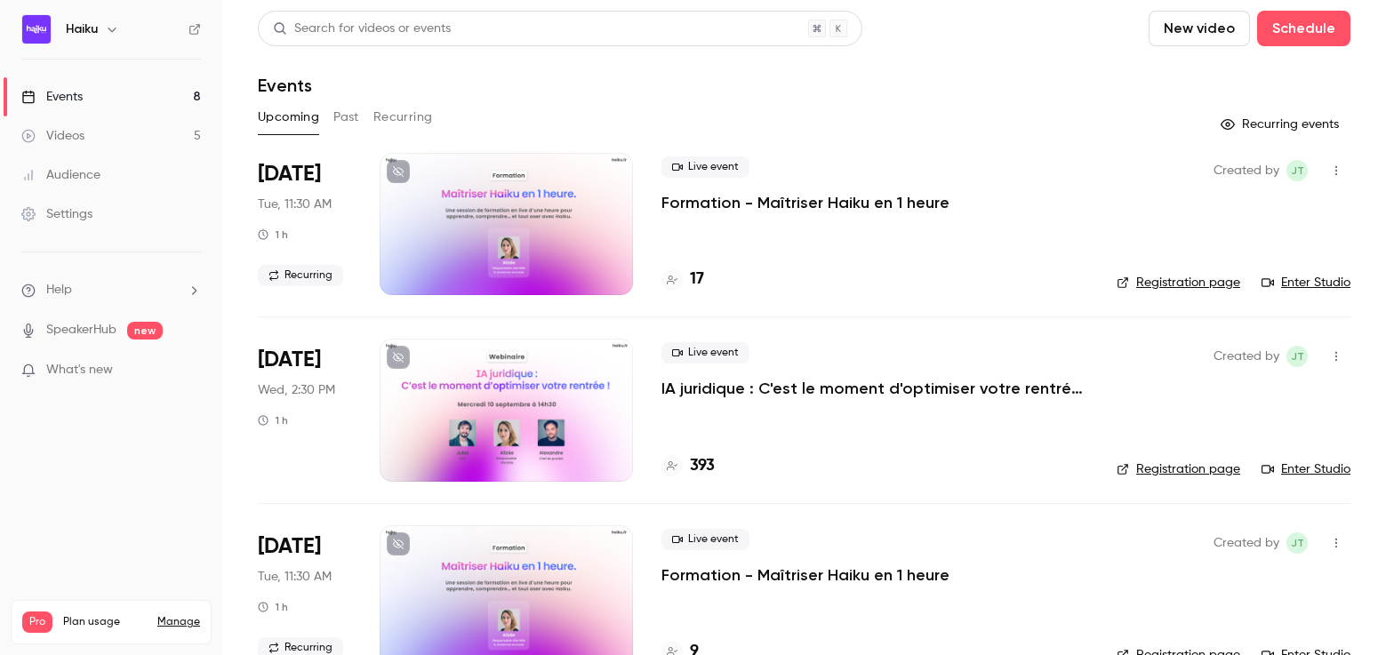
click at [338, 131] on button "Past" at bounding box center [346, 117] width 26 height 28
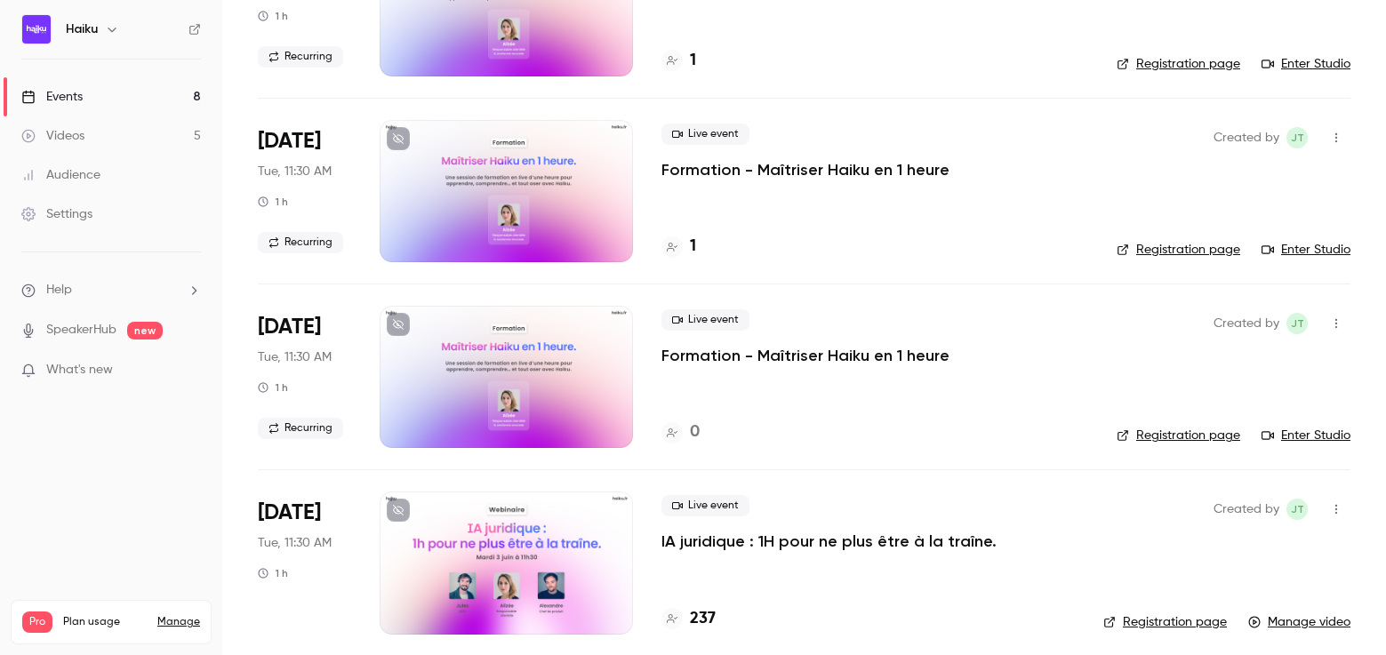
scroll to position [1905, 0]
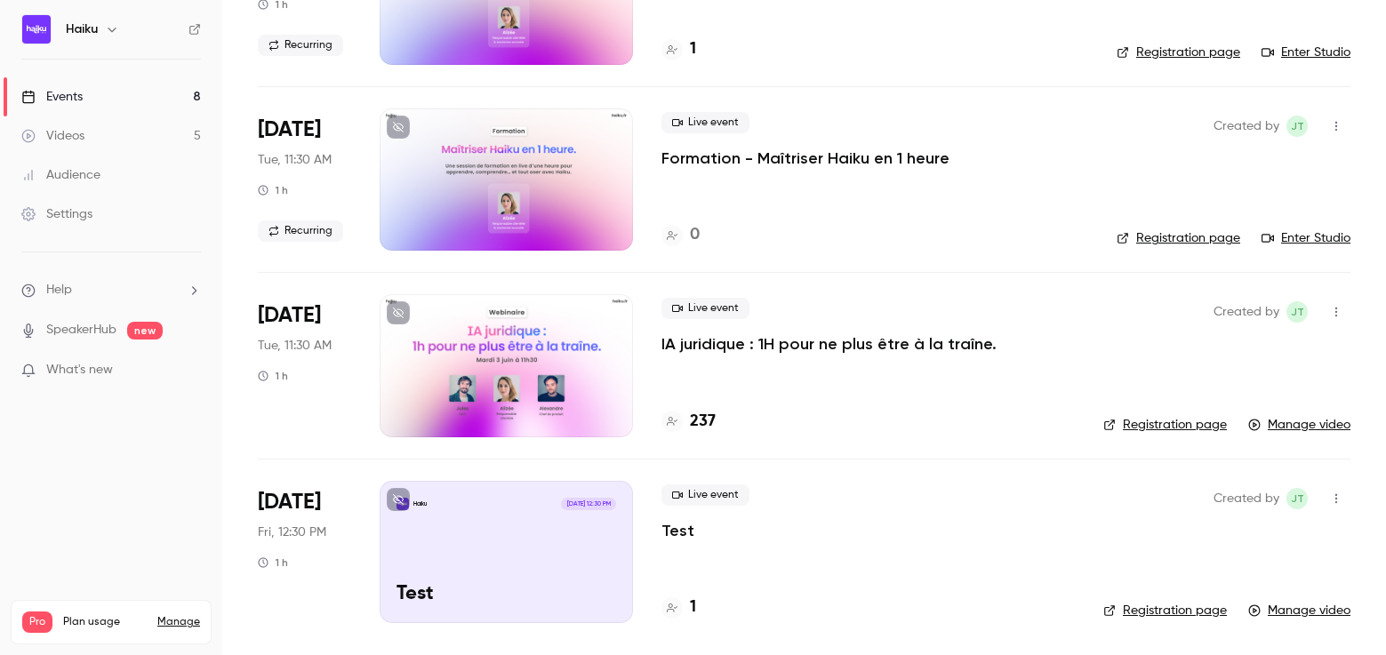
click at [504, 341] on div at bounding box center [506, 365] width 253 height 142
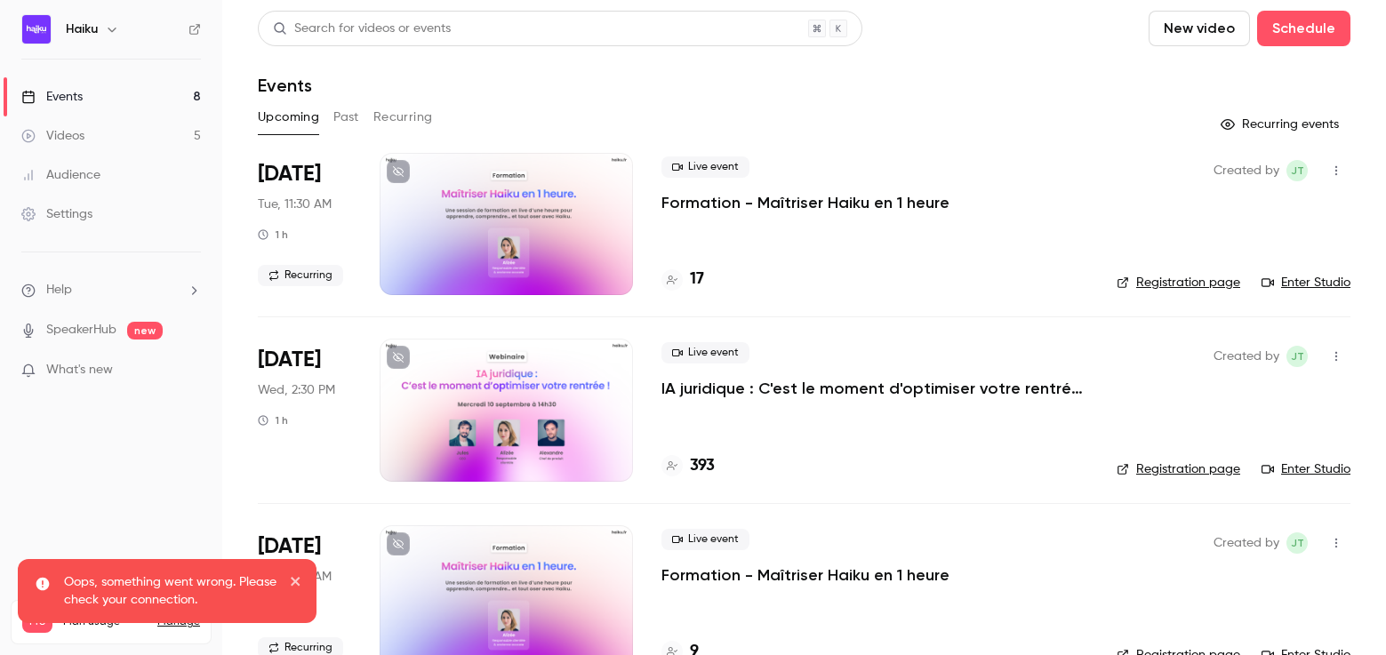
click at [556, 220] on div at bounding box center [506, 224] width 253 height 142
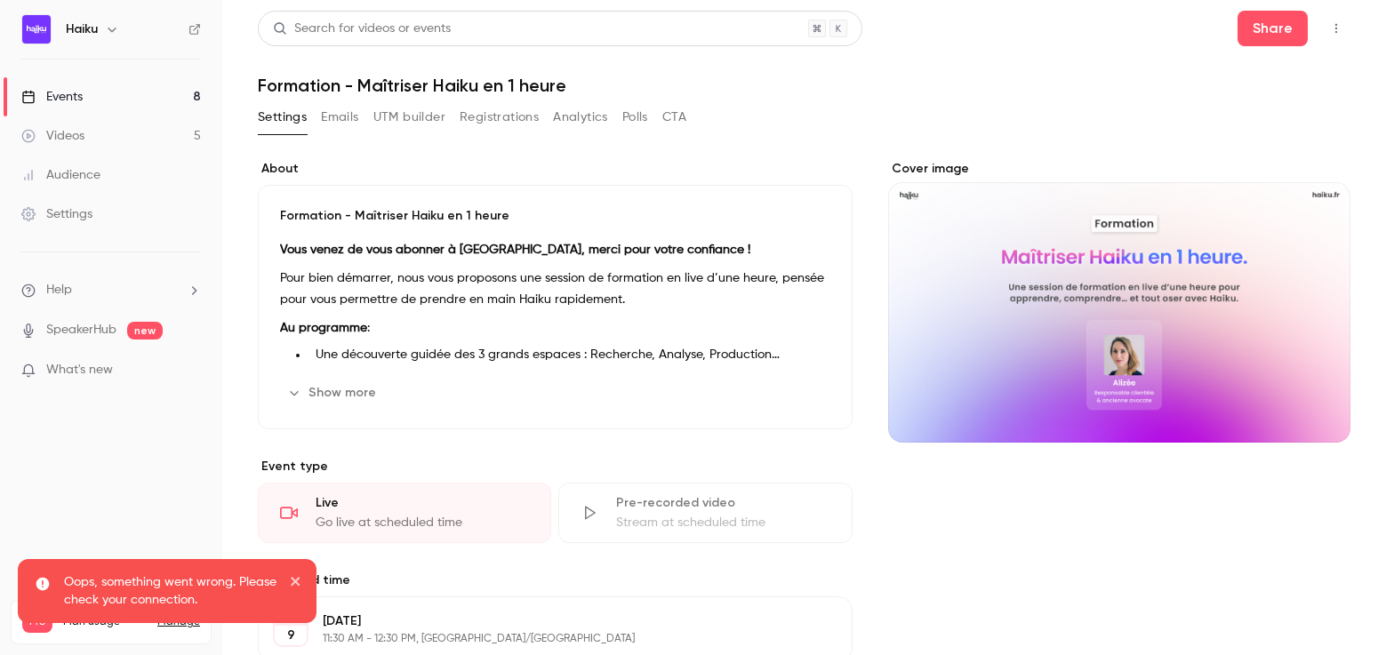
click at [95, 86] on link "Events 8" at bounding box center [111, 96] width 222 height 39
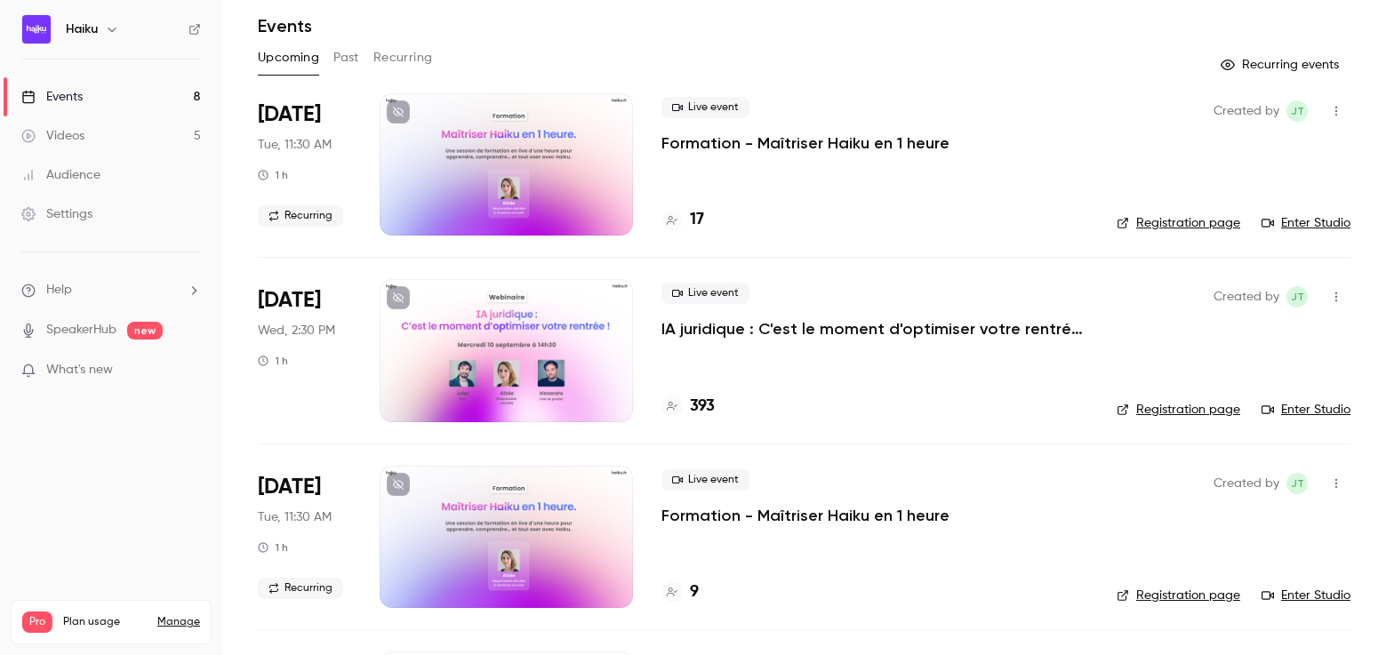
scroll to position [82, 0]
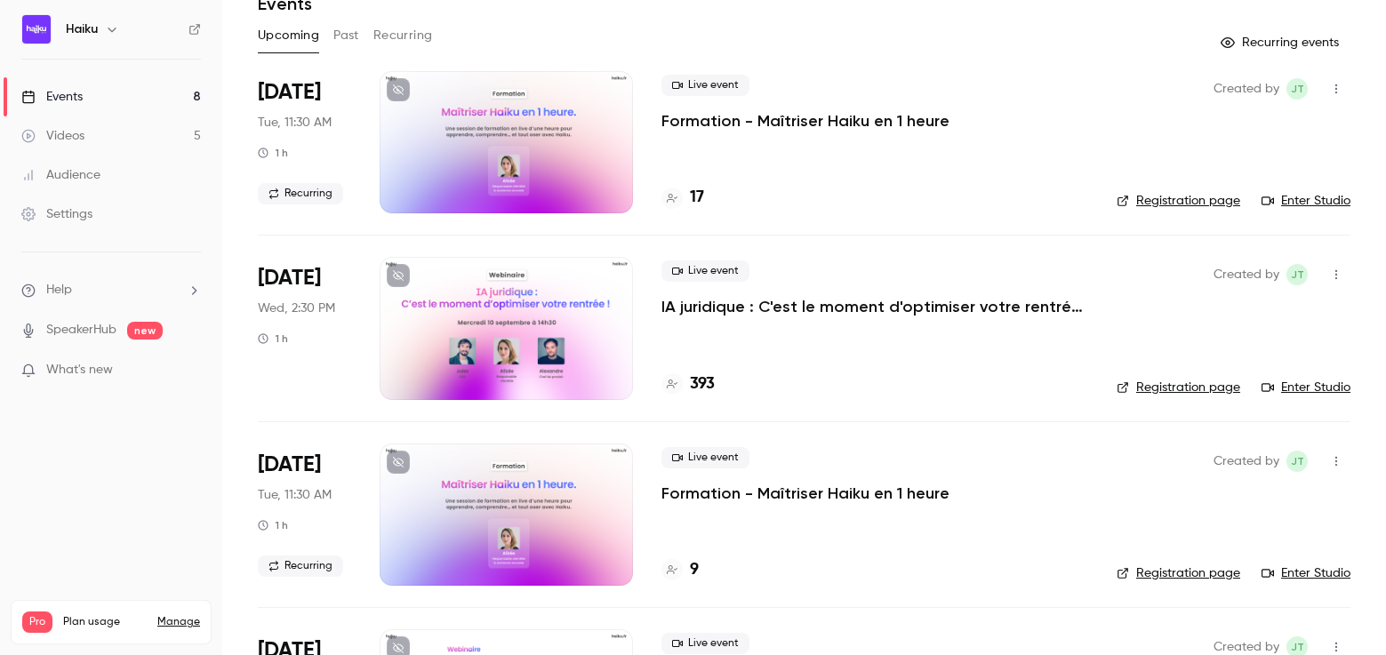
click at [493, 288] on div at bounding box center [506, 328] width 253 height 142
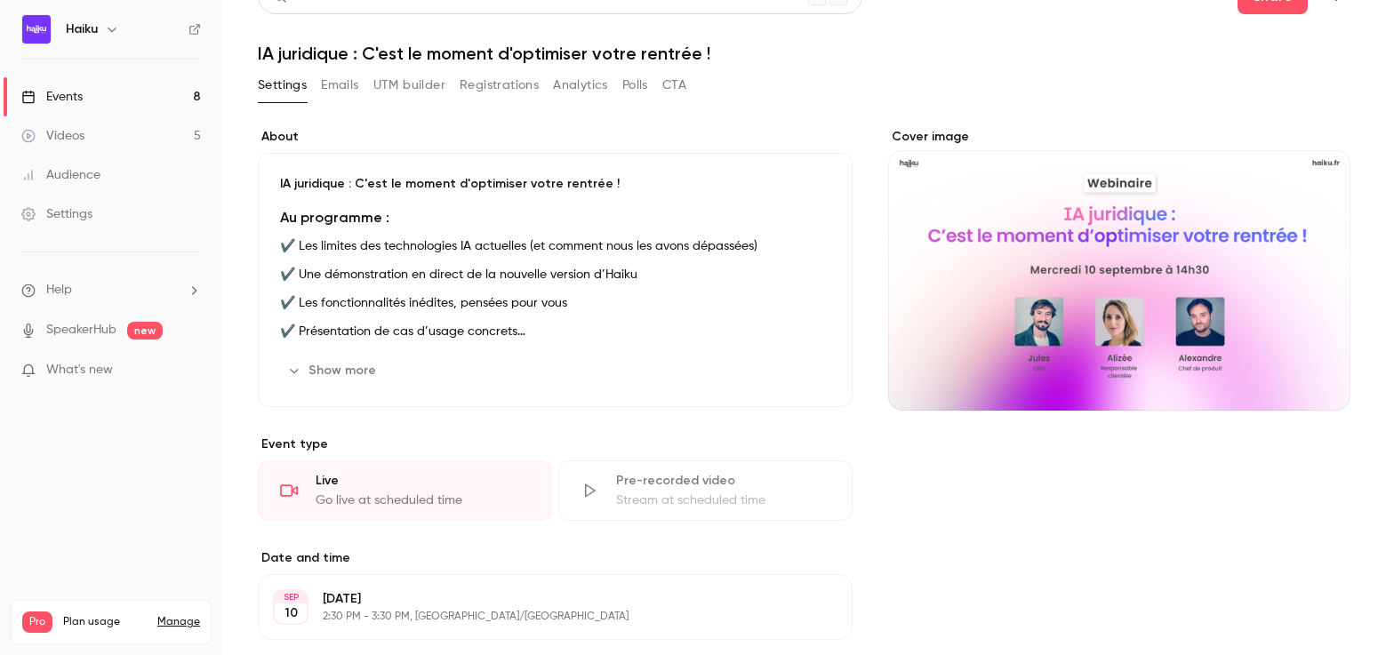
scroll to position [21, 0]
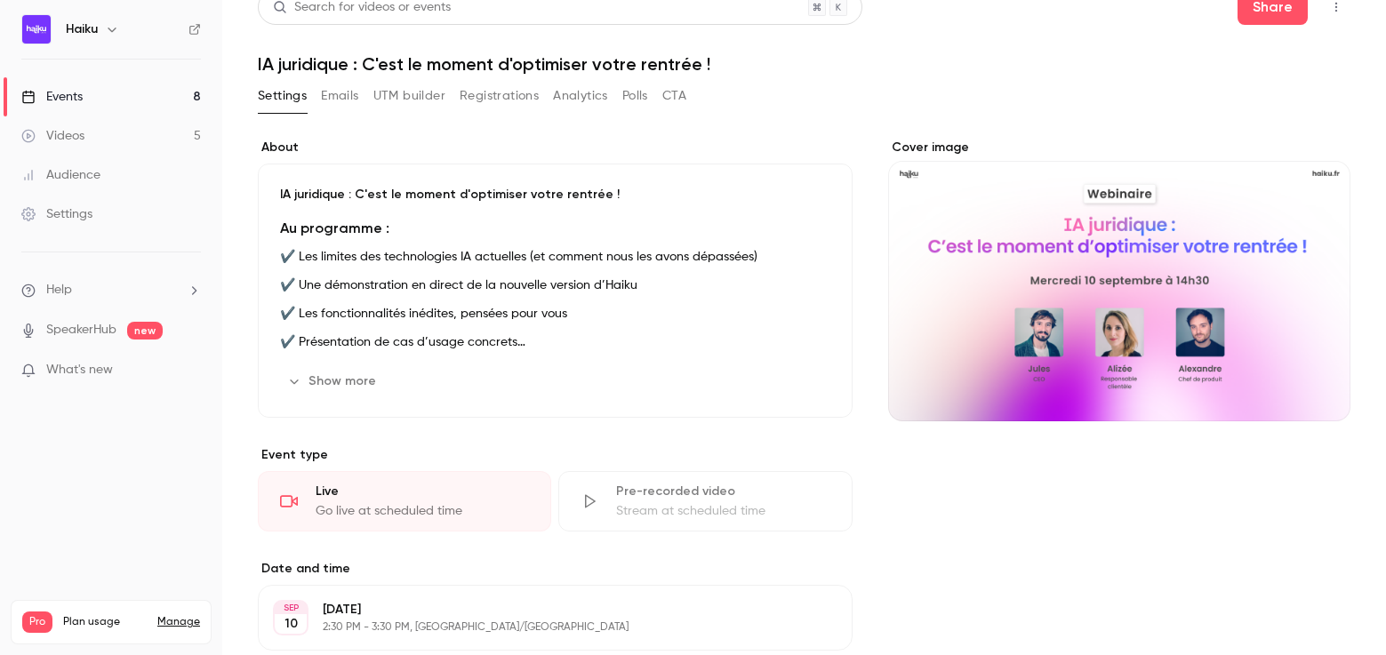
click at [481, 93] on button "Registrations" at bounding box center [499, 96] width 79 height 28
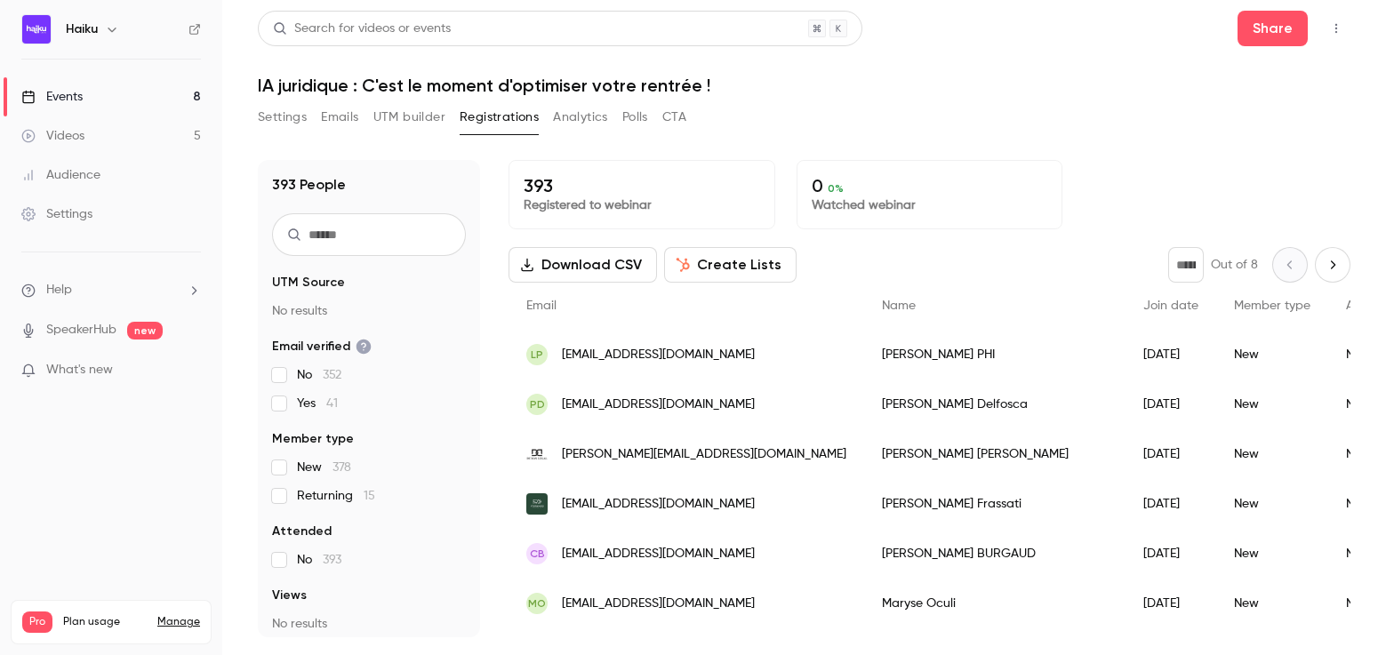
click at [80, 88] on div "Events" at bounding box center [51, 97] width 61 height 18
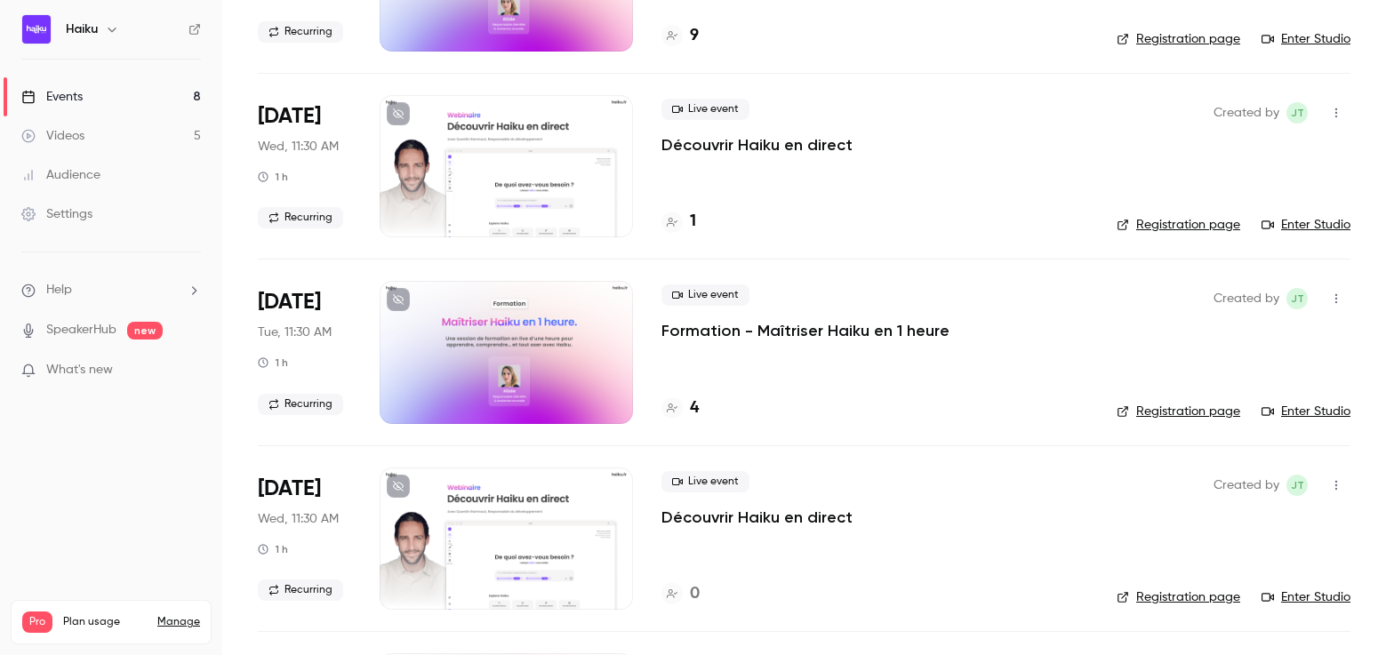
scroll to position [467, 0]
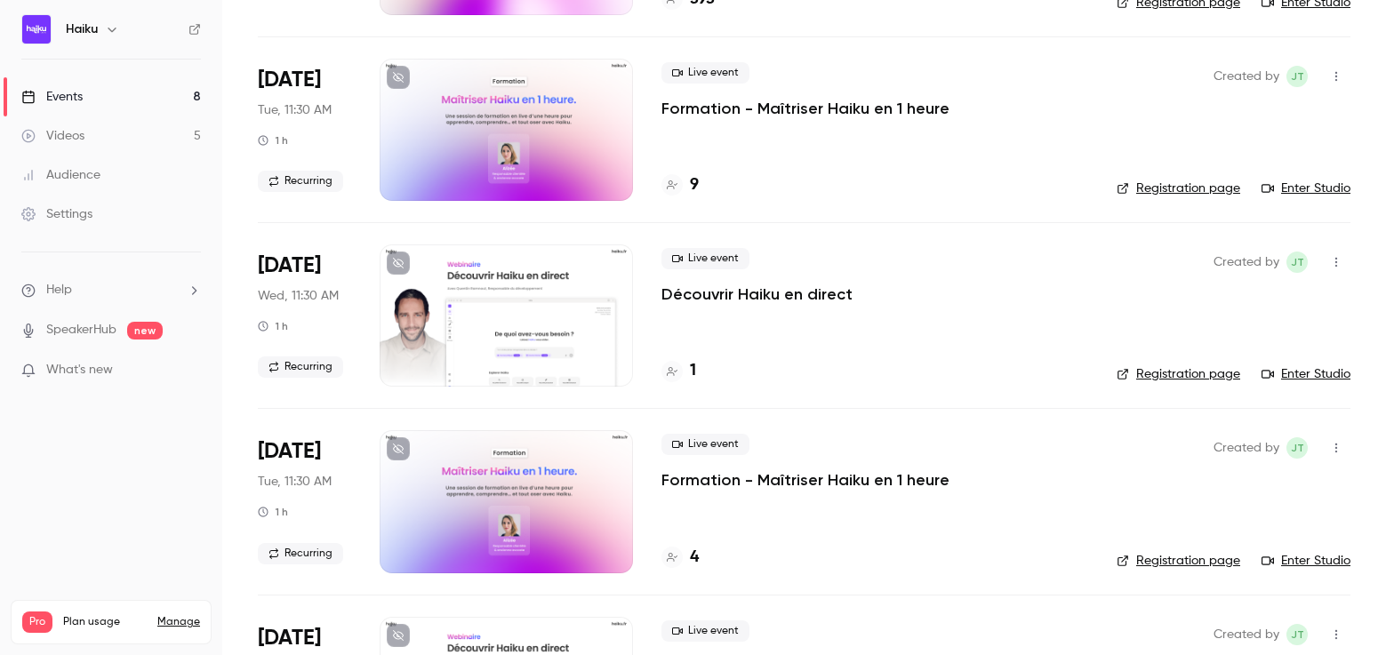
click at [484, 319] on div at bounding box center [506, 315] width 253 height 142
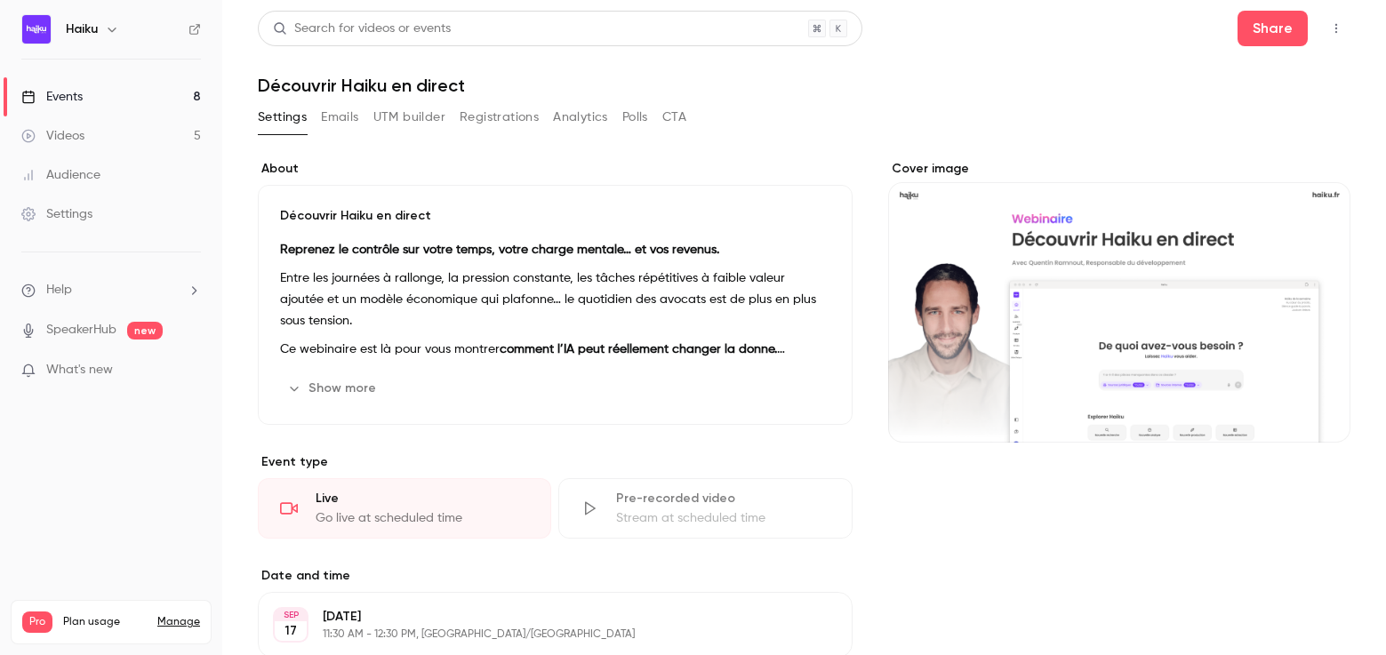
click at [492, 120] on button "Registrations" at bounding box center [499, 117] width 79 height 28
